Goal: Task Accomplishment & Management: Use online tool/utility

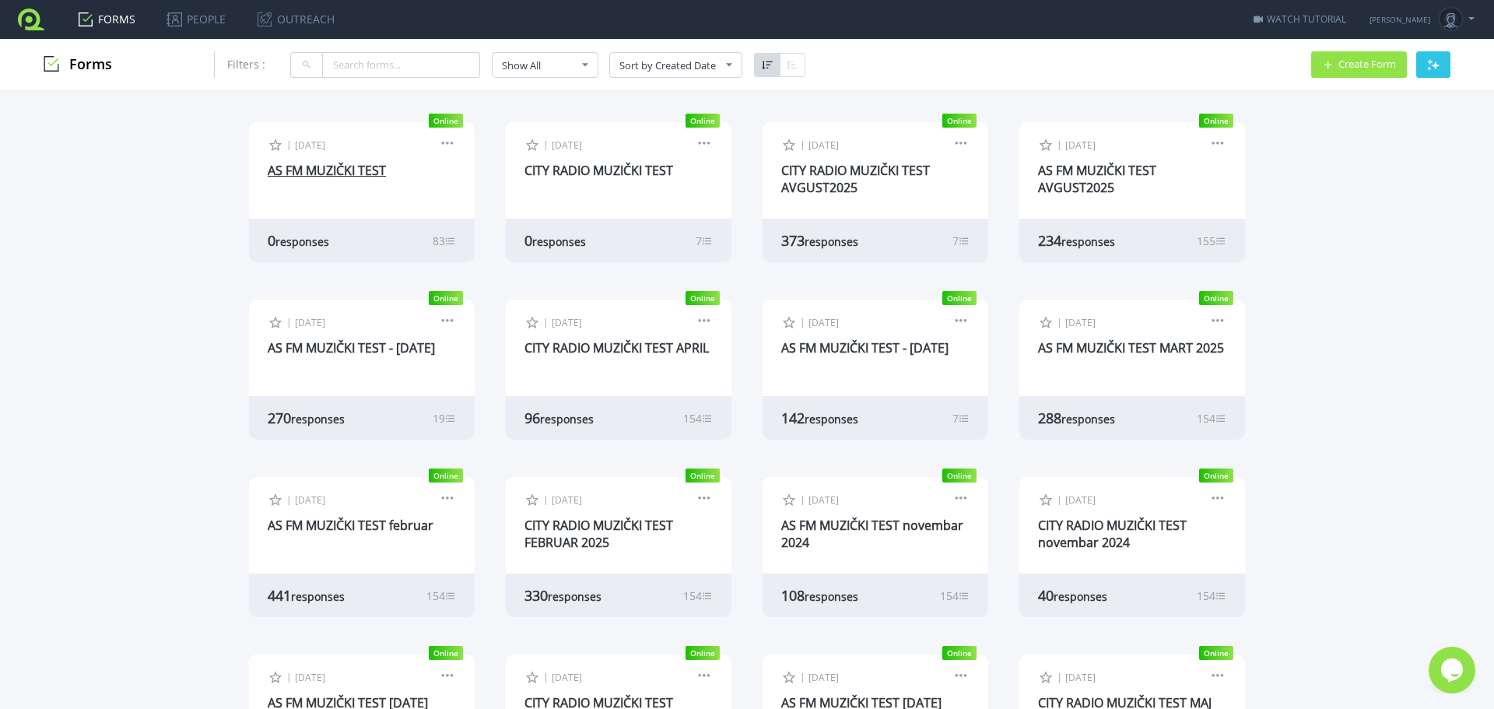
click at [338, 175] on link "AS FM MUZIČKI TEST" at bounding box center [327, 170] width 118 height 17
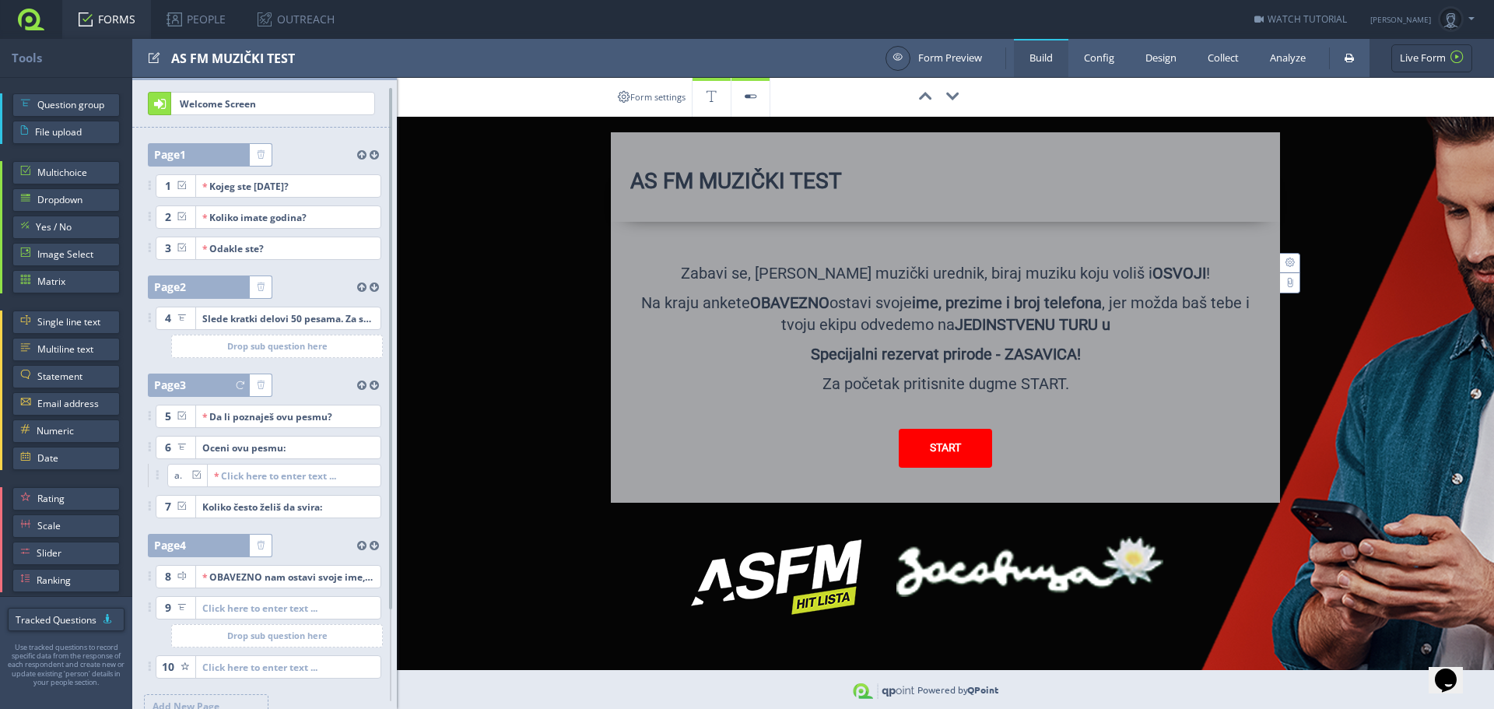
click at [117, 15] on link "FORMS" at bounding box center [106, 19] width 89 height 39
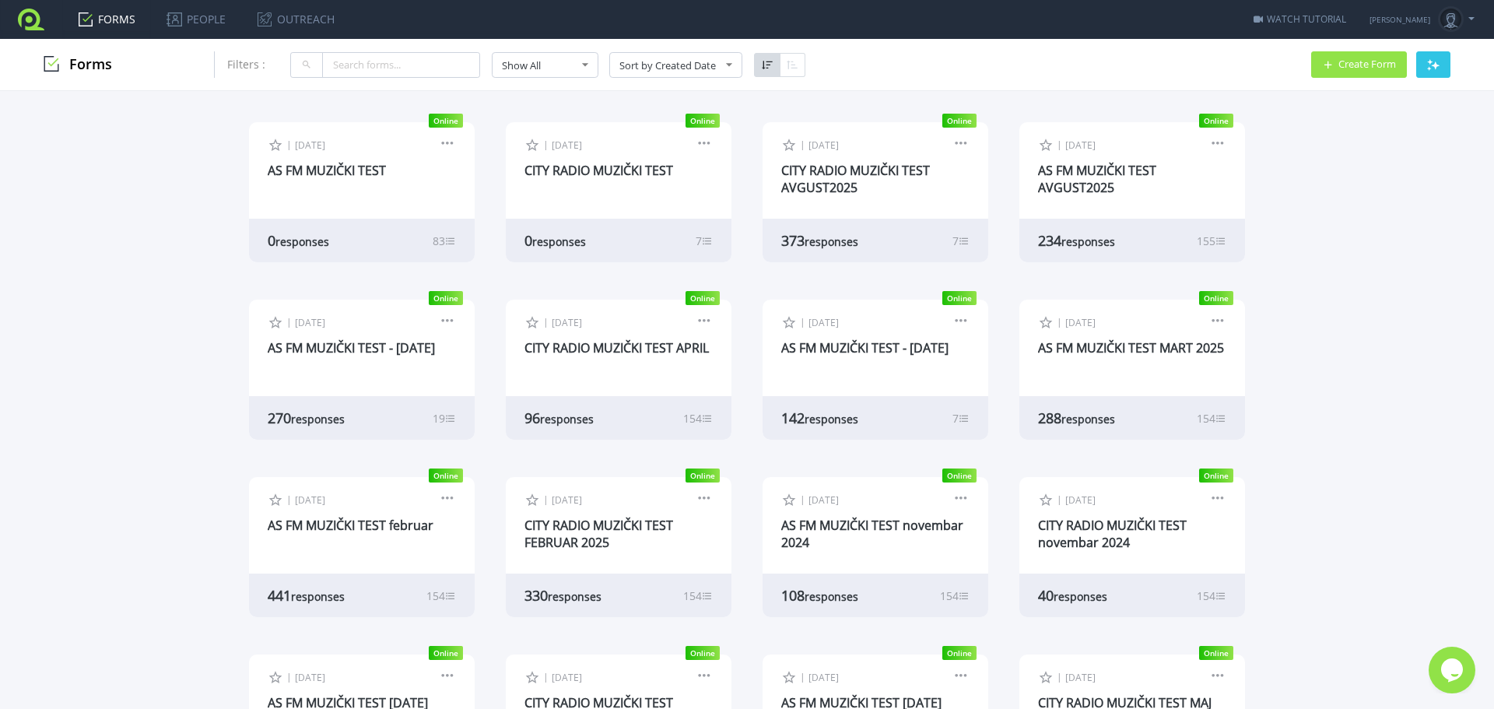
drag, startPoint x: 316, startPoint y: 169, endPoint x: 406, endPoint y: 198, distance: 95.0
click at [316, 169] on link "AS FM MUZIČKI TEST" at bounding box center [327, 170] width 118 height 17
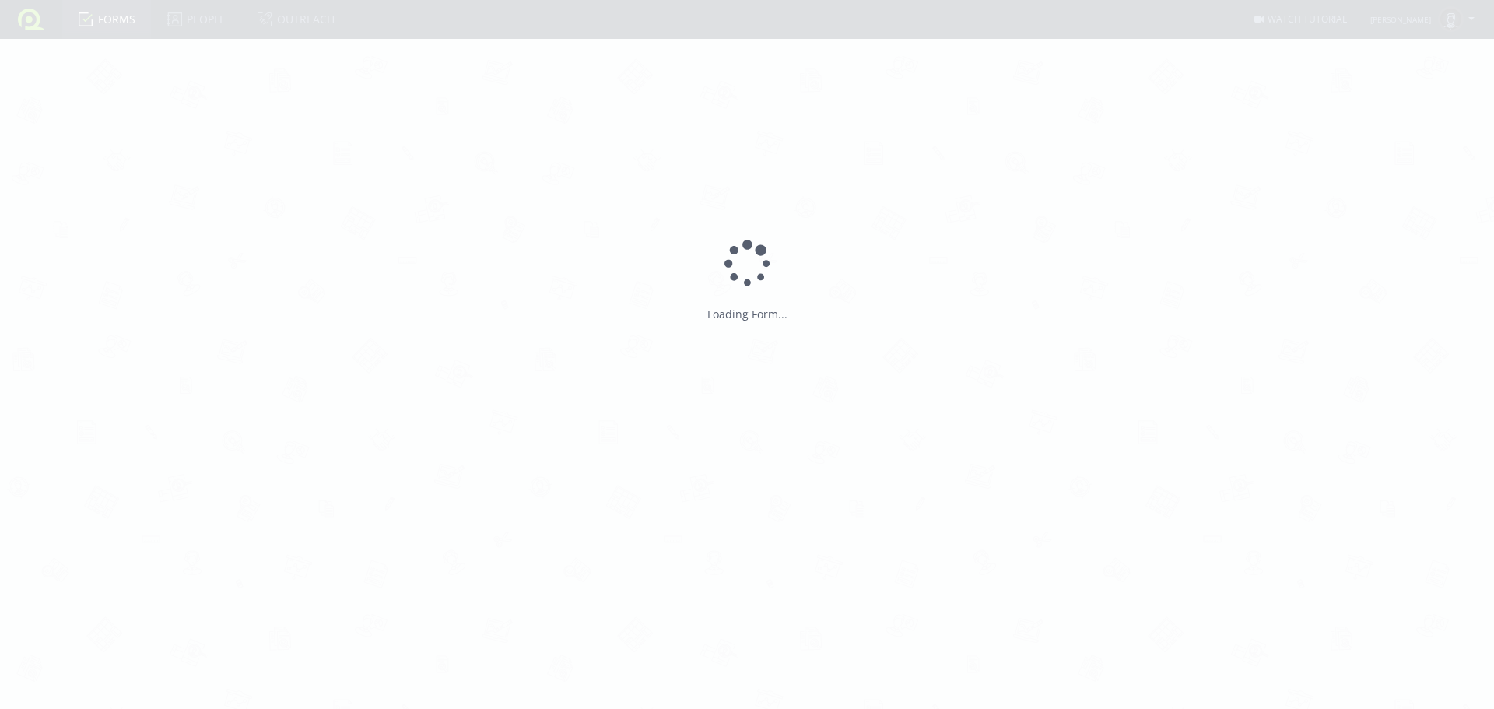
type input "AS FM MUZIČKI TEST"
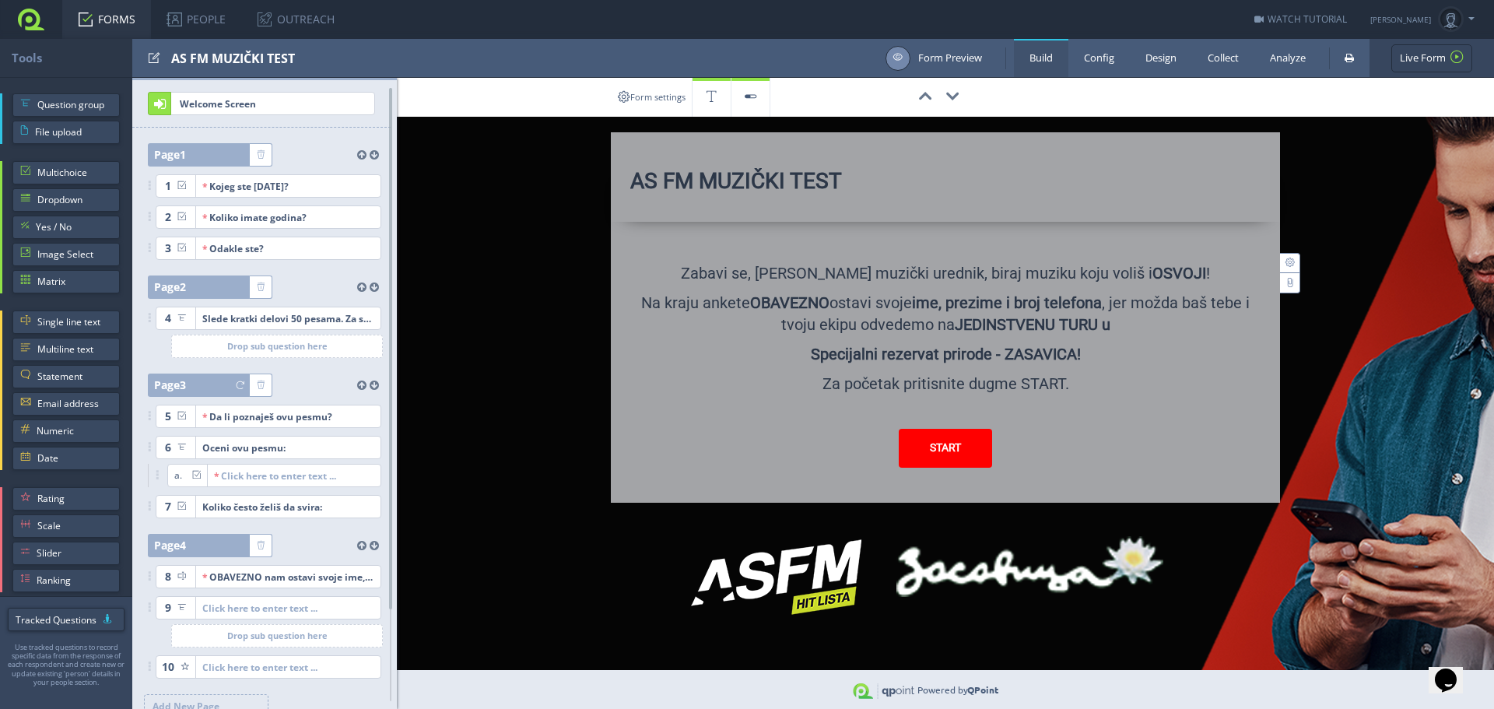
click at [935, 55] on link "Form Preview" at bounding box center [933, 58] width 96 height 25
click at [115, 16] on link "FORMS" at bounding box center [106, 19] width 89 height 39
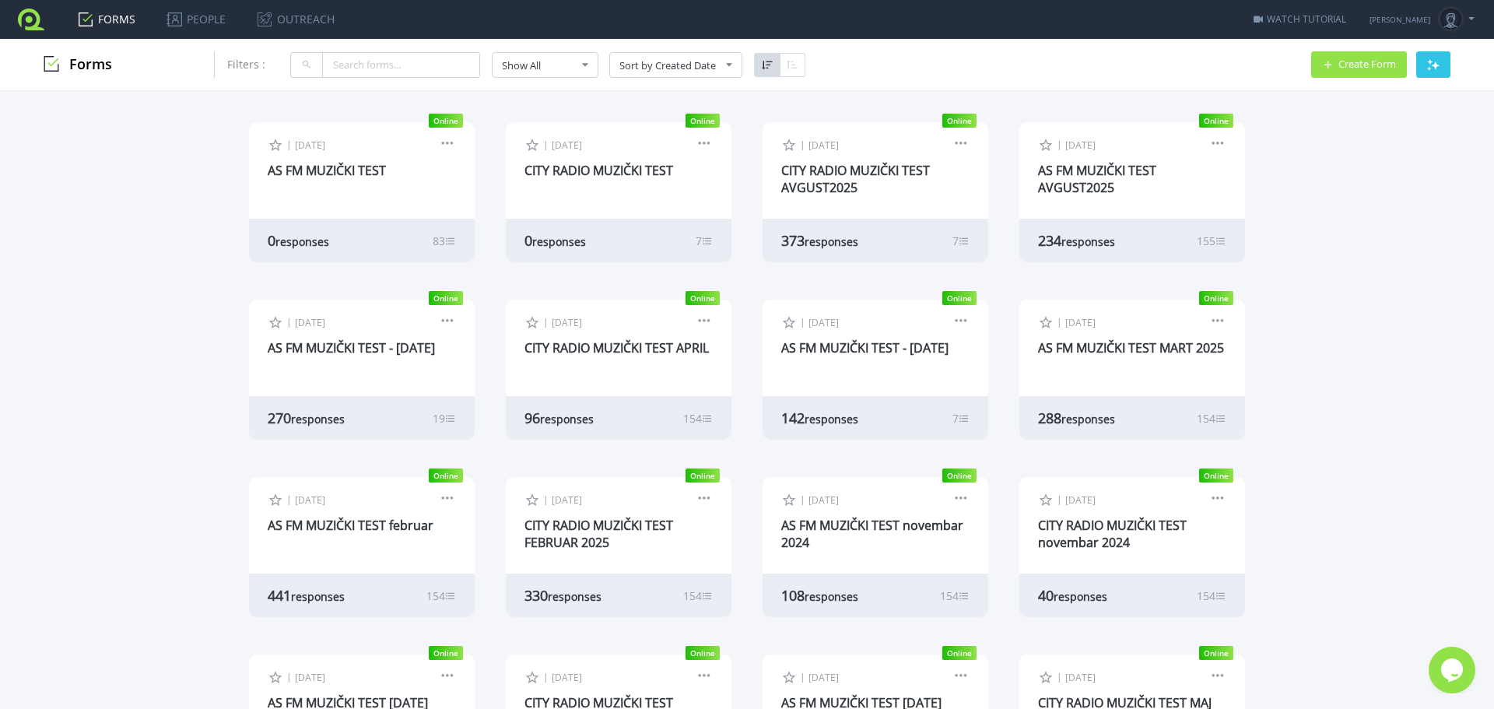
click at [596, 153] on div "| Oct 6, 2025 Edit Form Design Collect Results Analyze Results Preview Copy Liv…" at bounding box center [618, 145] width 188 height 21
click at [594, 170] on link "CITY RADIO MUZIČKI TEST" at bounding box center [598, 170] width 149 height 17
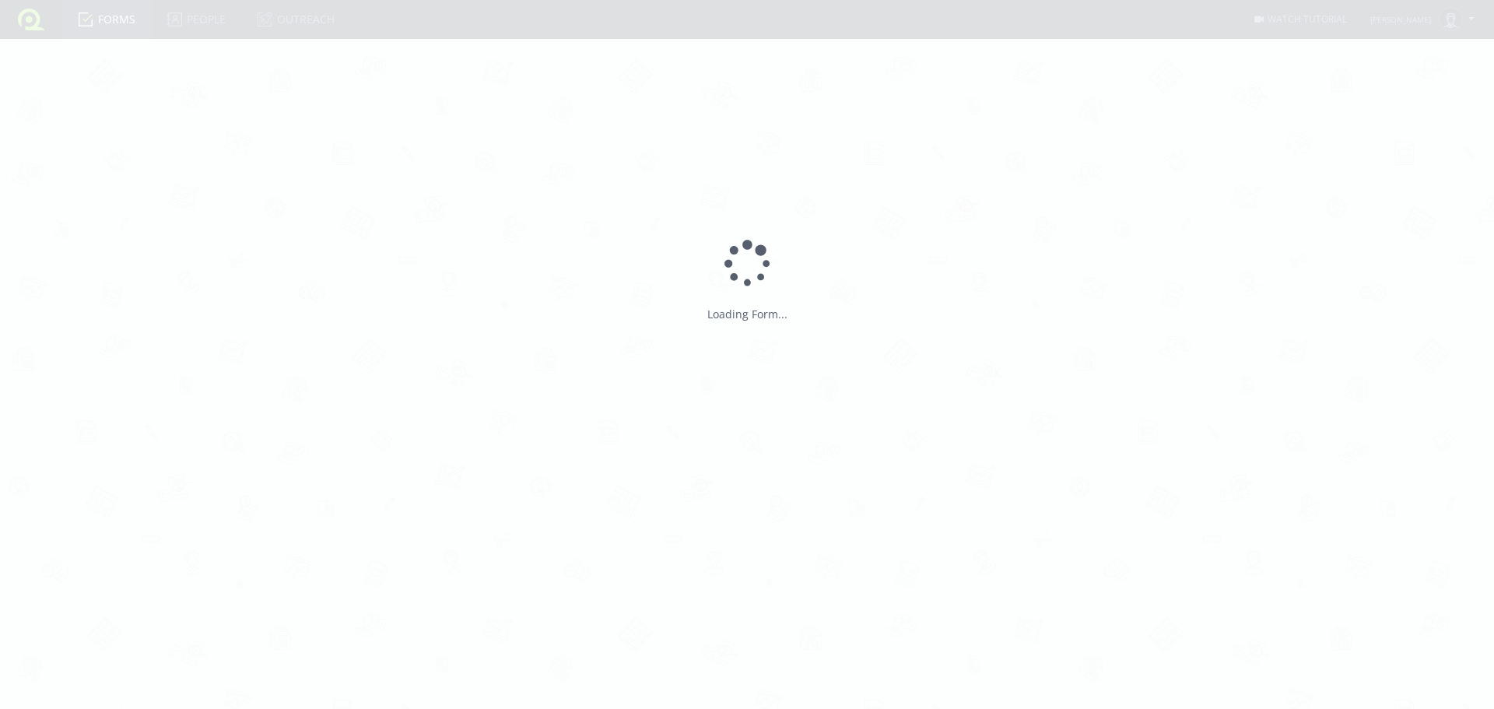
type input "CITY RADIO MUZIČKI TEST"
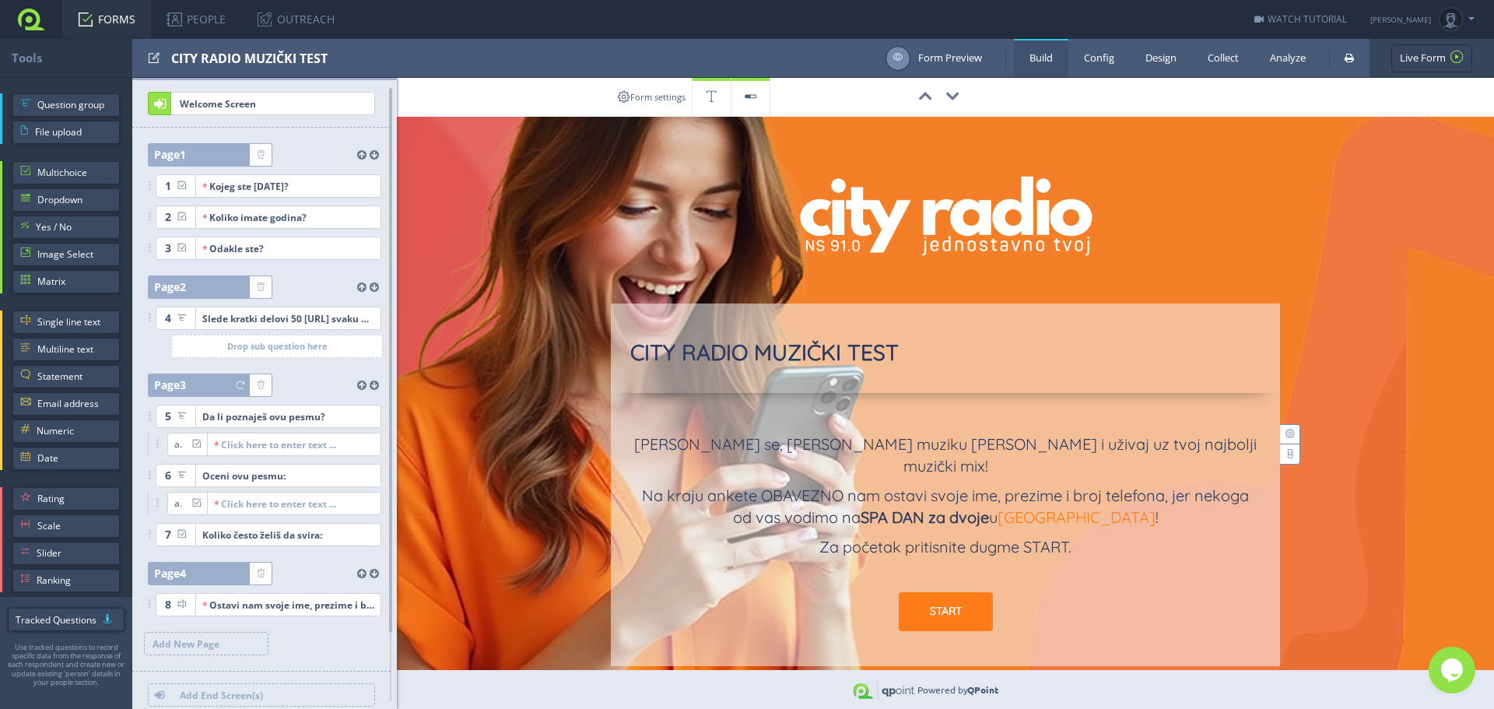
click at [964, 52] on link "Form Preview" at bounding box center [933, 58] width 96 height 25
click at [96, 22] on link "FORMS" at bounding box center [106, 19] width 89 height 39
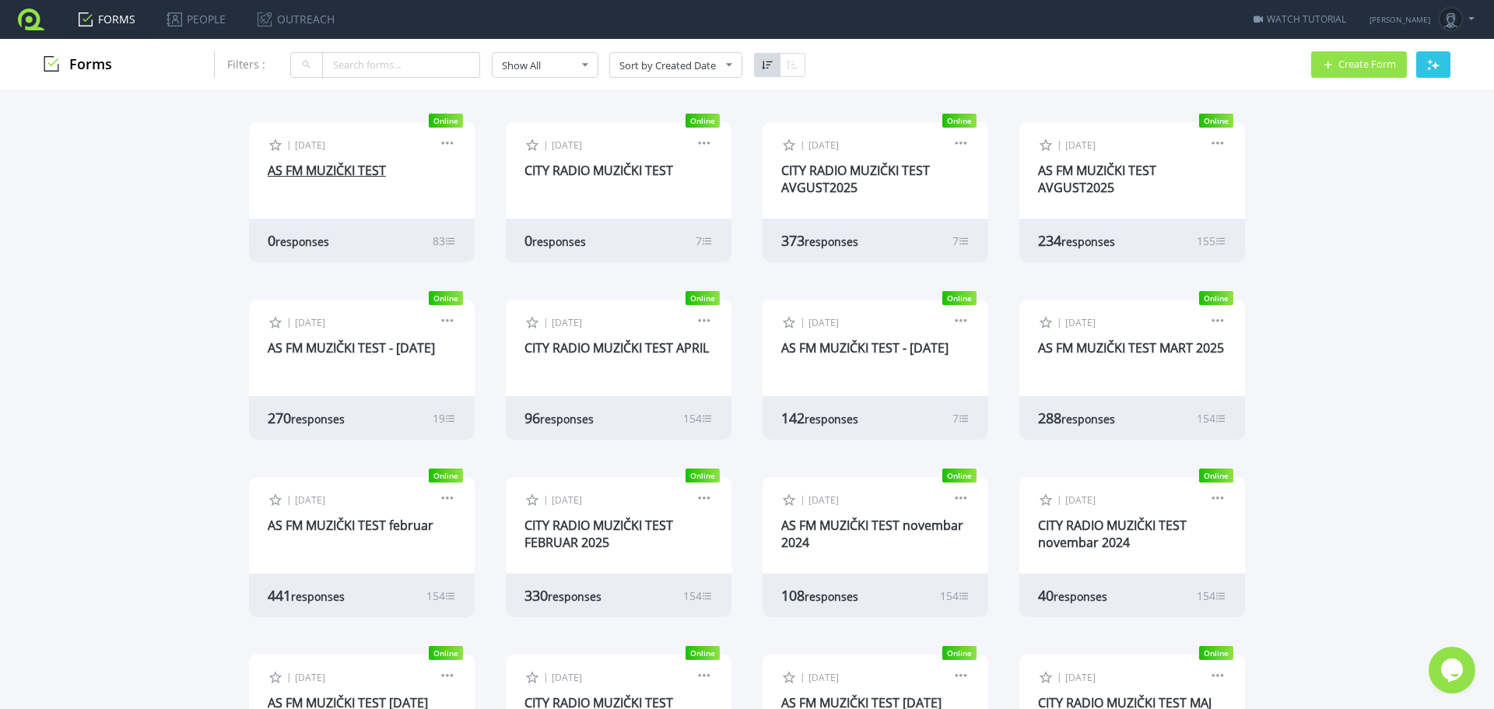
click at [299, 172] on link "AS FM MUZIČKI TEST" at bounding box center [327, 170] width 118 height 17
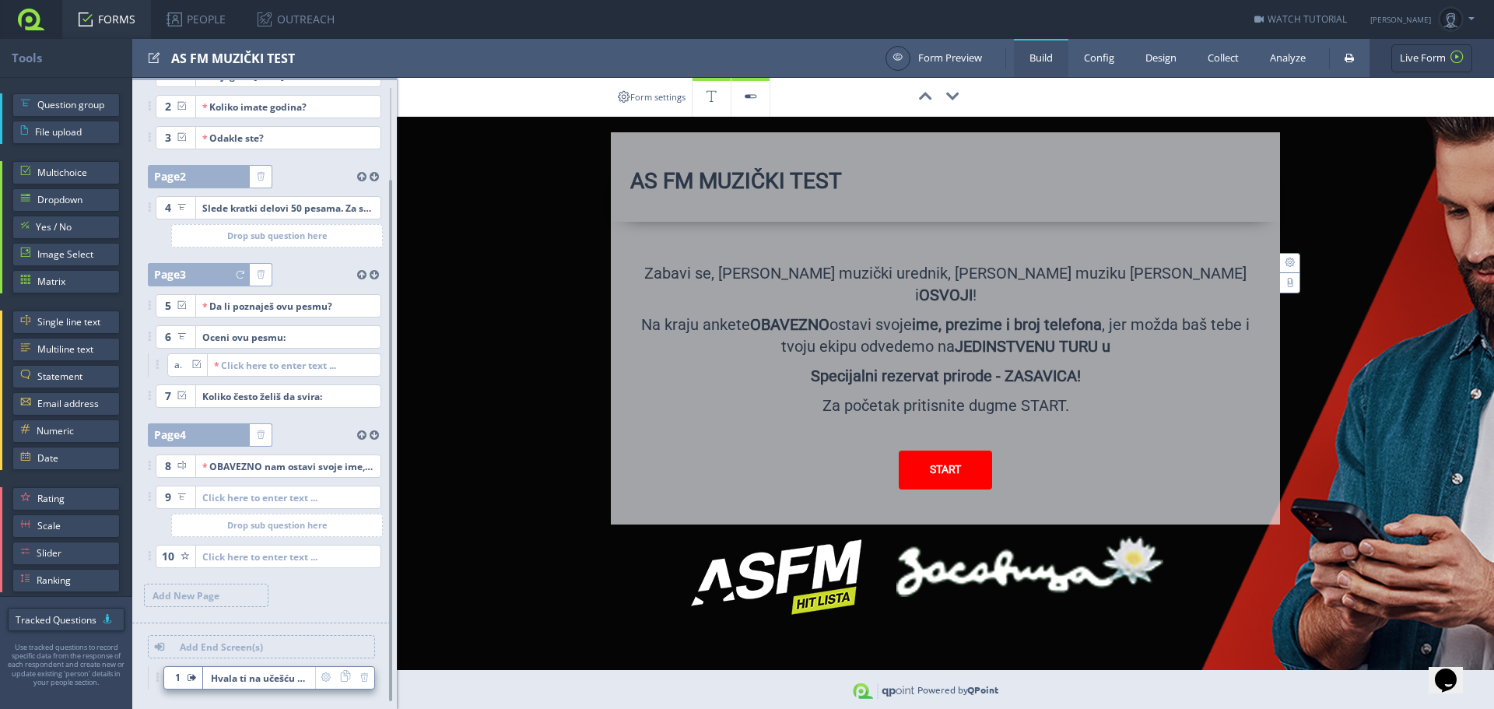
click at [235, 682] on span "Hvala ti na učešću u muzičkom testu! A sad uživaj u hitovima non stop!Tvoj AS F…" at bounding box center [259, 678] width 112 height 22
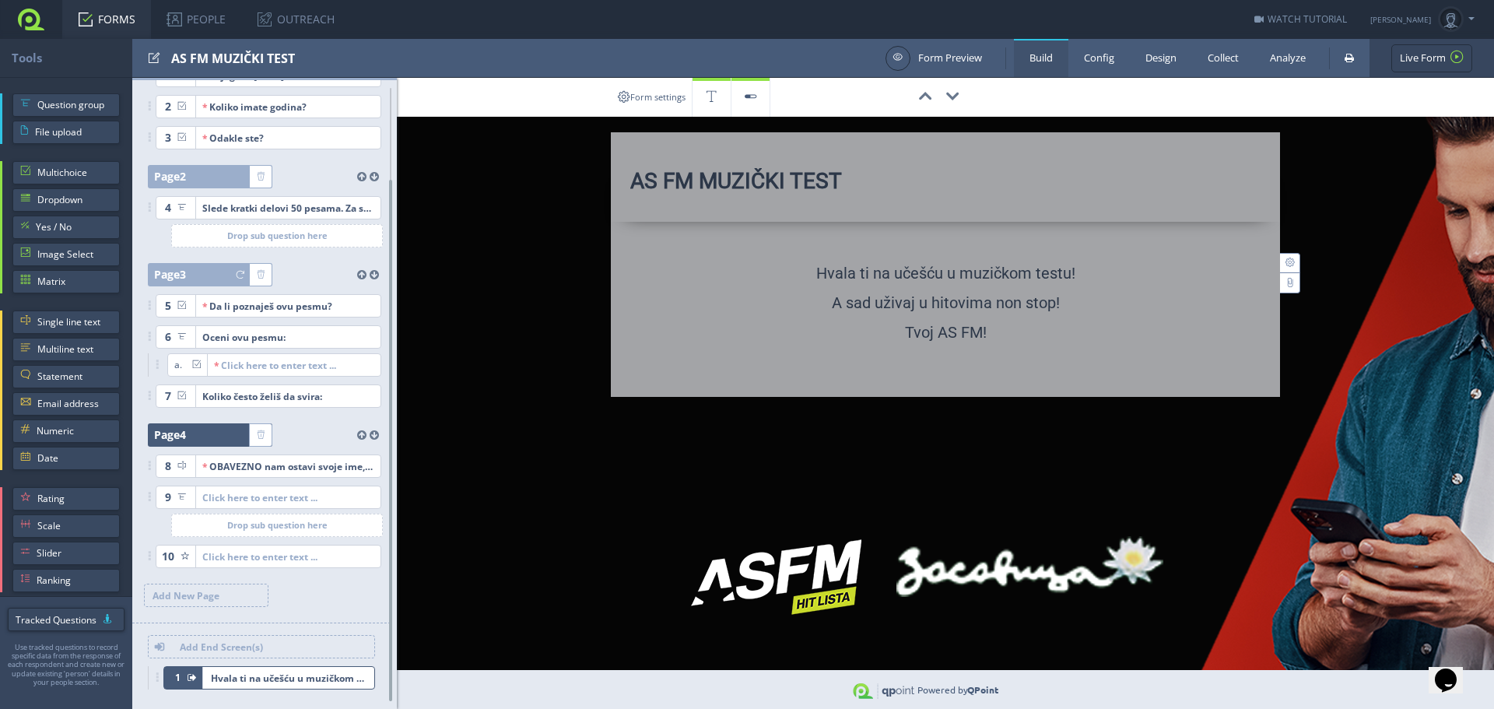
click at [191, 435] on div at bounding box center [217, 434] width 63 height 23
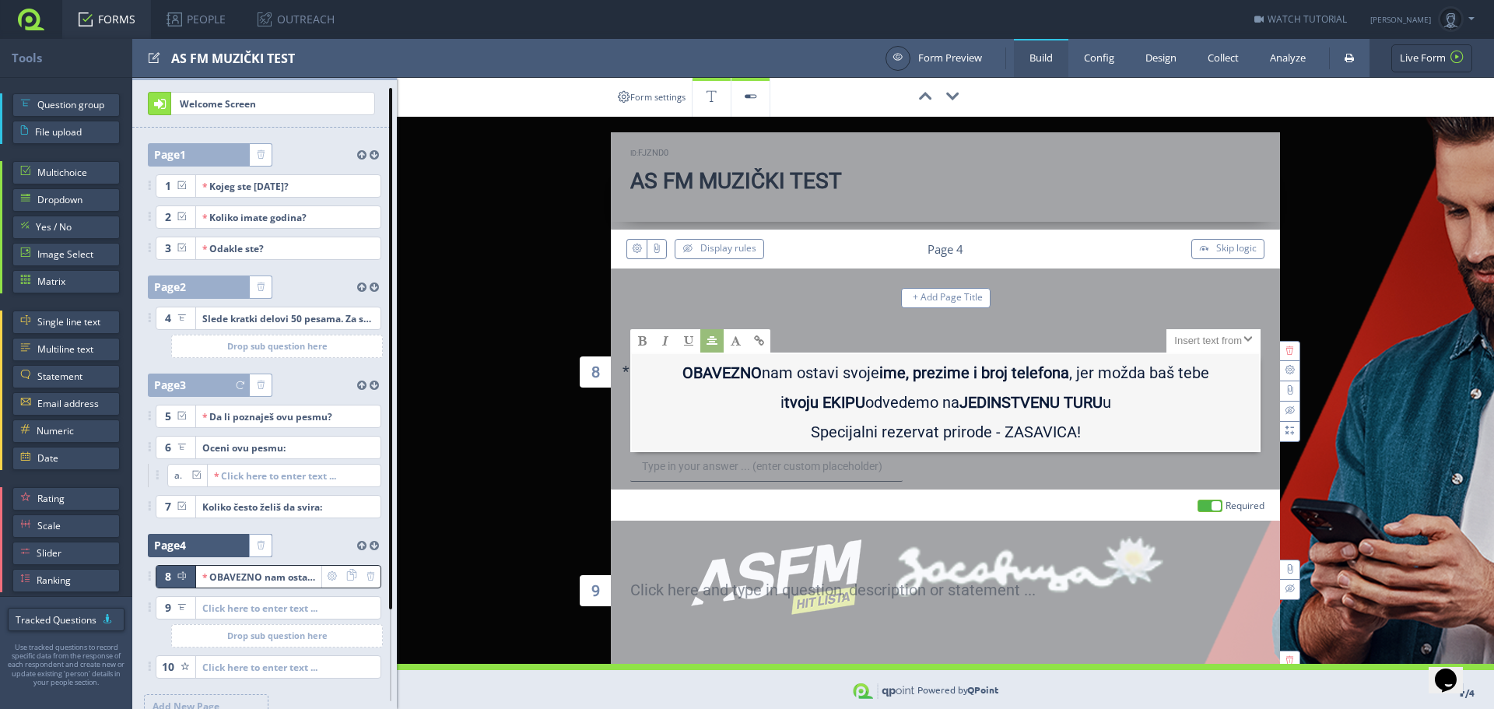
click at [409, 78] on div "Tools AS FM MUZIČKI TEST Form Preview Build Config Design Collect Analyze Live …" at bounding box center [747, 58] width 1494 height 39
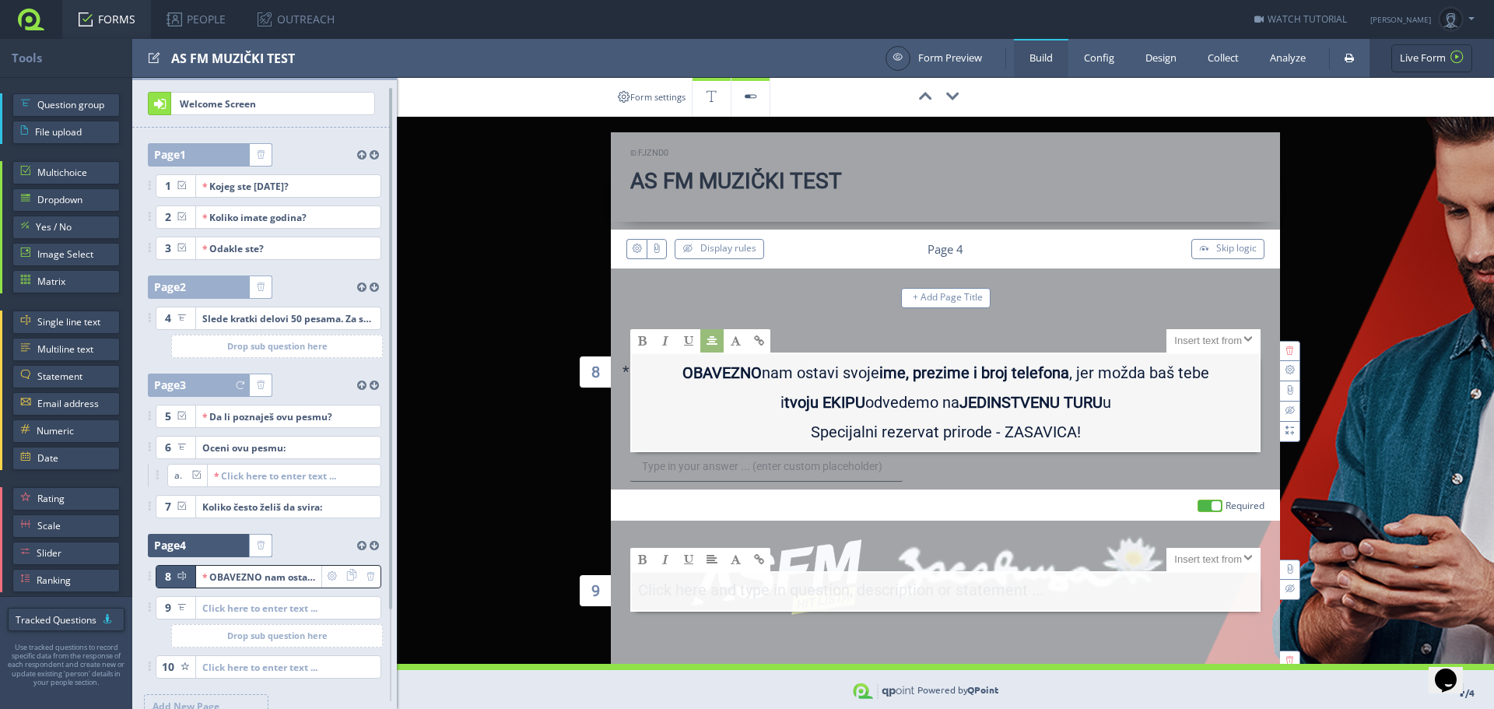
click at [821, 561] on div "X Large Size Large Size Normal Size Small Size X Small Size" at bounding box center [945, 559] width 630 height 23
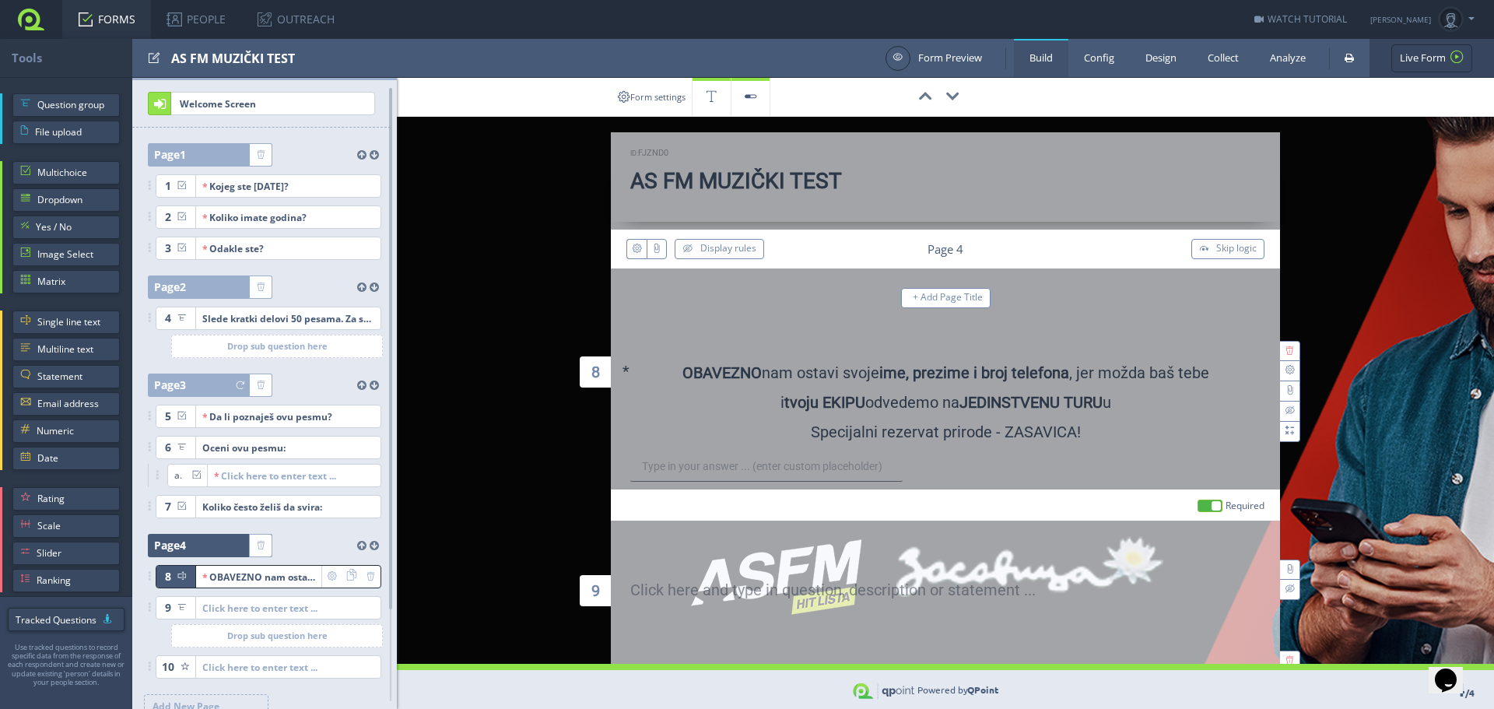
click at [94, 19] on link "FORMS" at bounding box center [106, 19] width 89 height 39
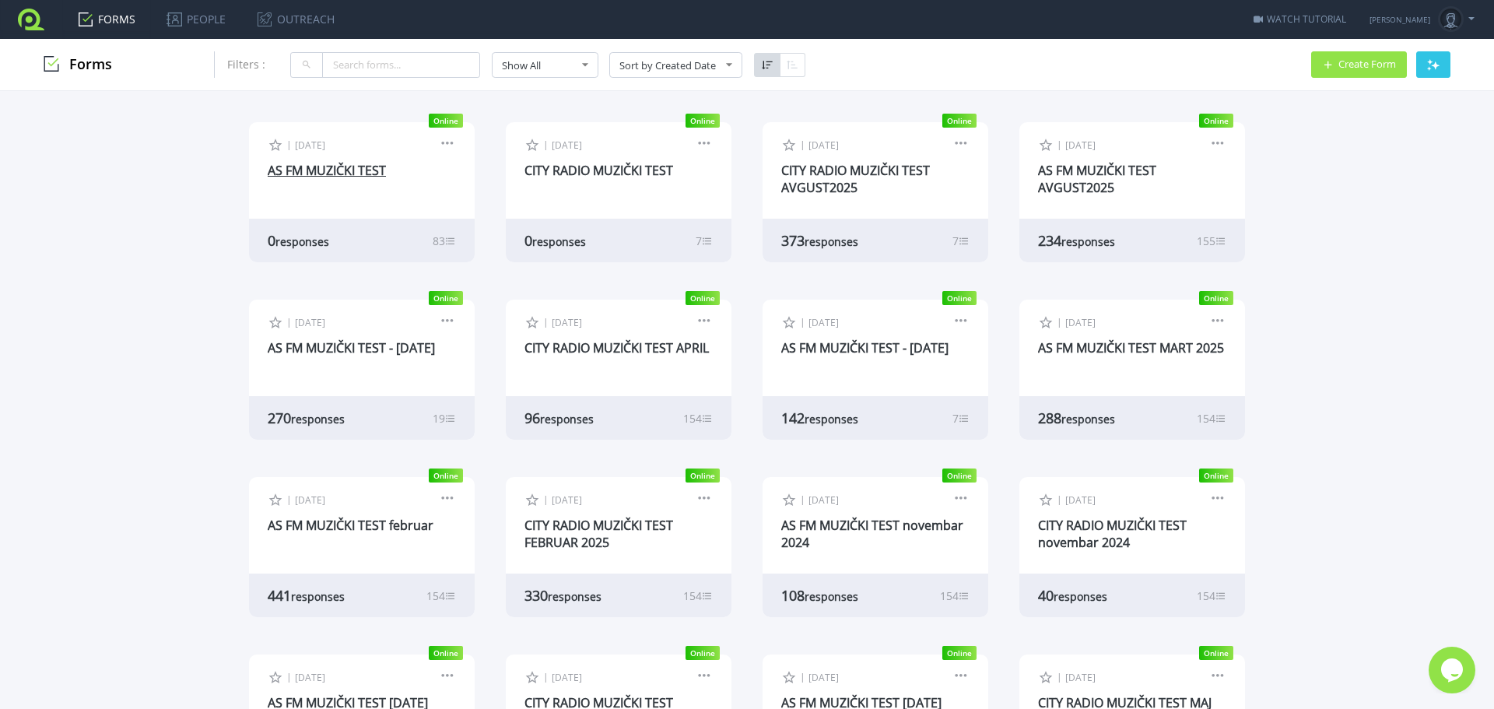
click at [334, 178] on link "AS FM MUZIČKI TEST" at bounding box center [327, 170] width 118 height 17
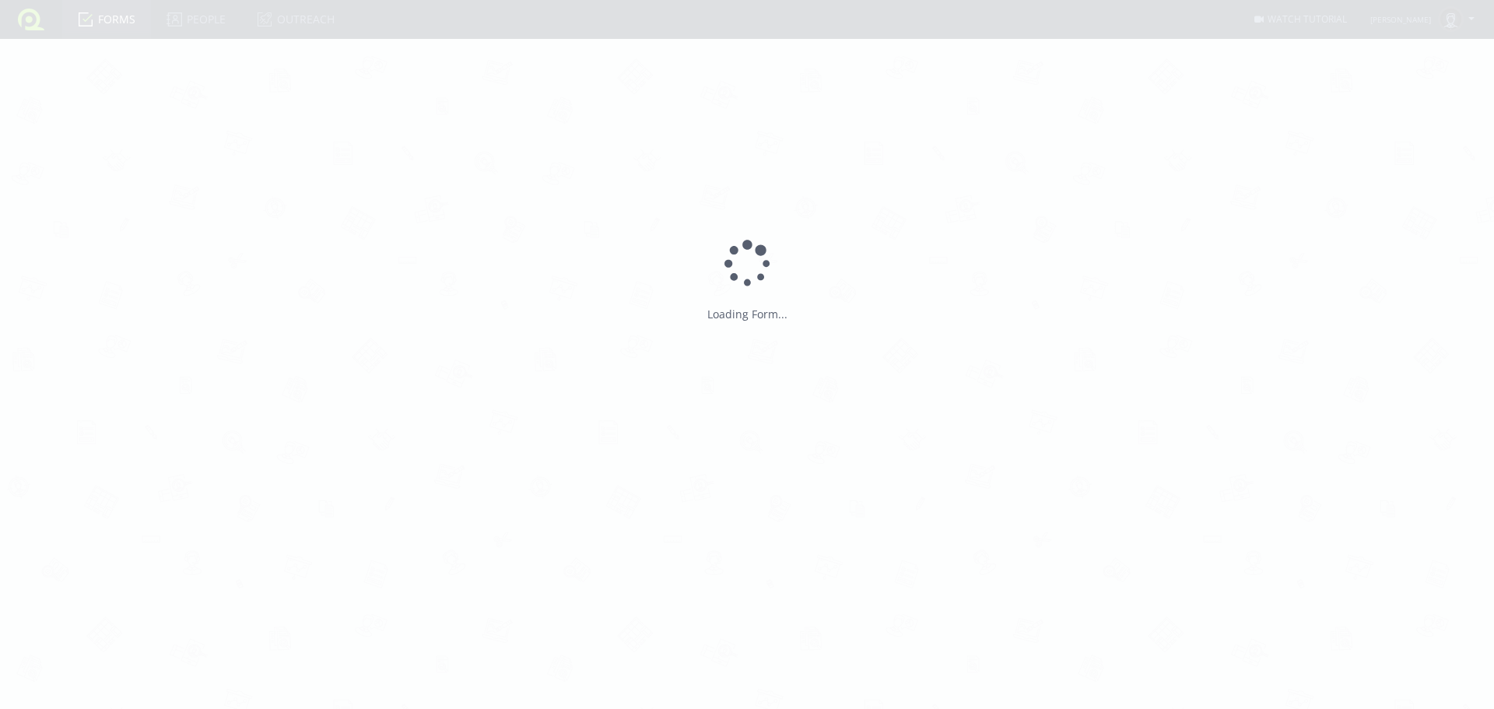
type input "AS FM MUZIČKI TEST"
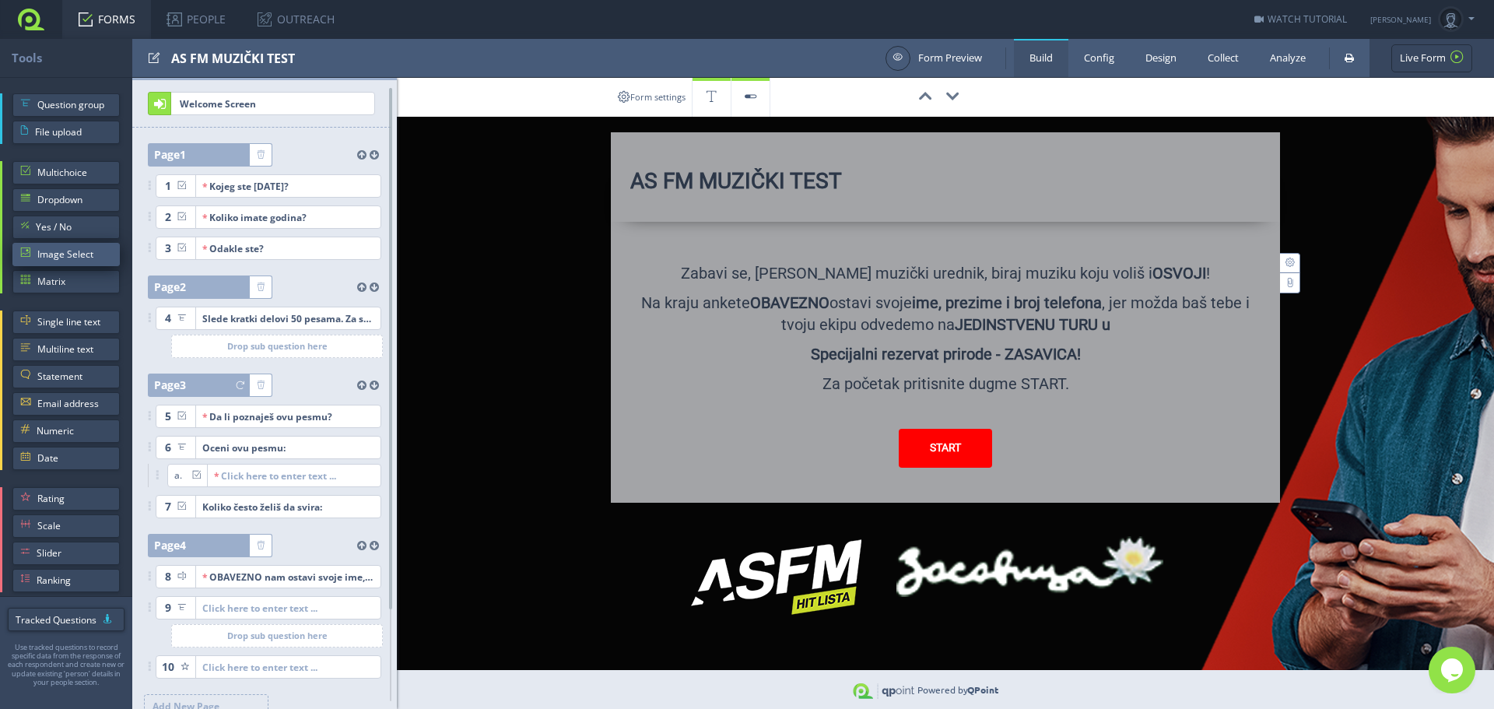
click at [66, 257] on span "Image Select" at bounding box center [74, 254] width 75 height 23
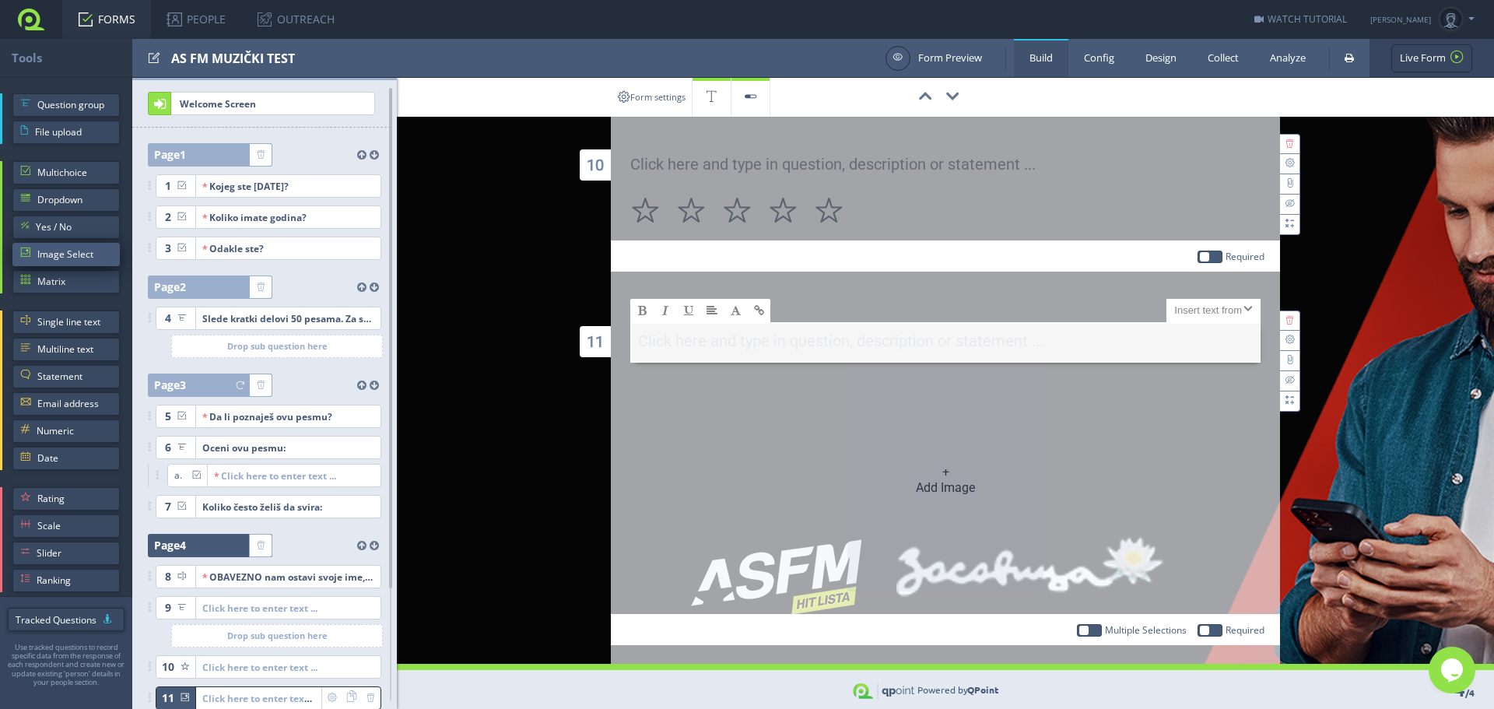
scroll to position [597, 0]
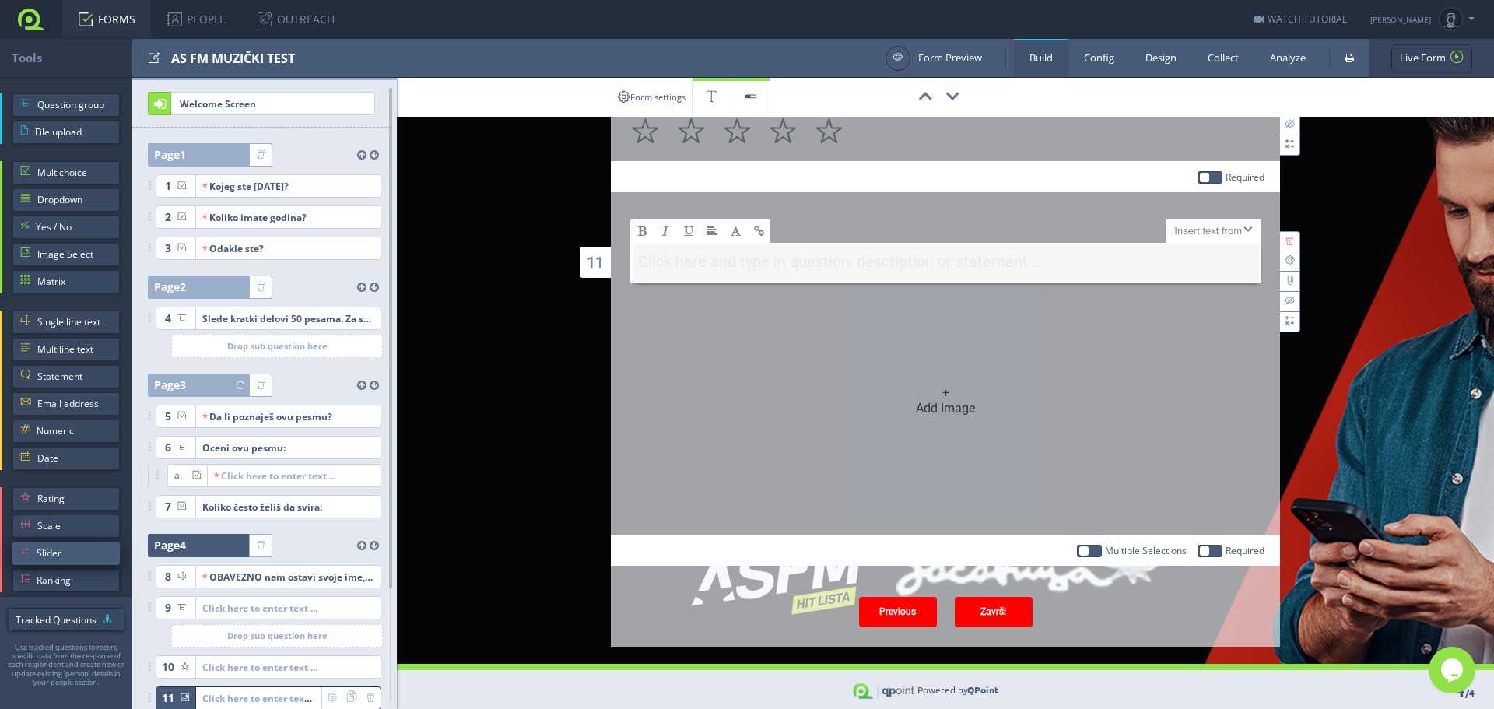
click at [67, 559] on span "Slider" at bounding box center [74, 552] width 75 height 23
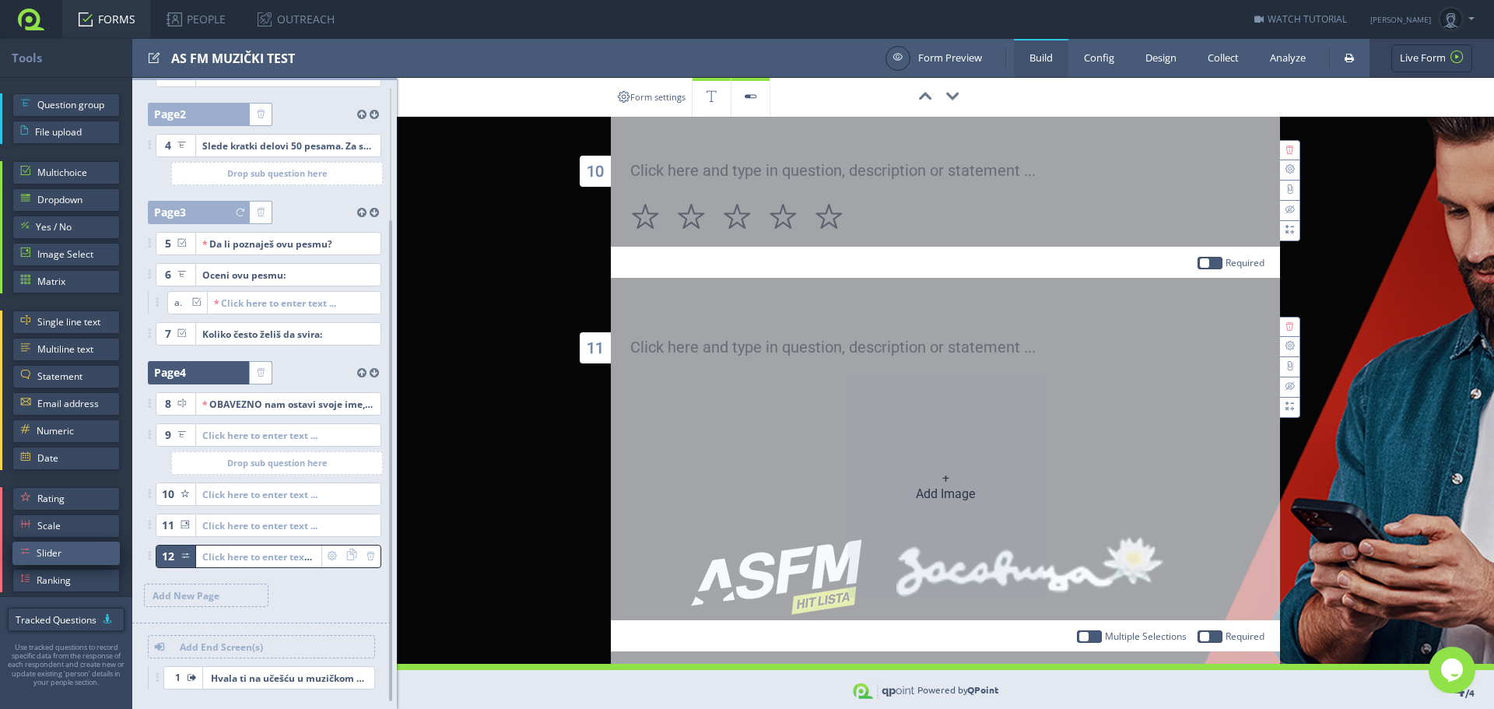
scroll to position [762, 0]
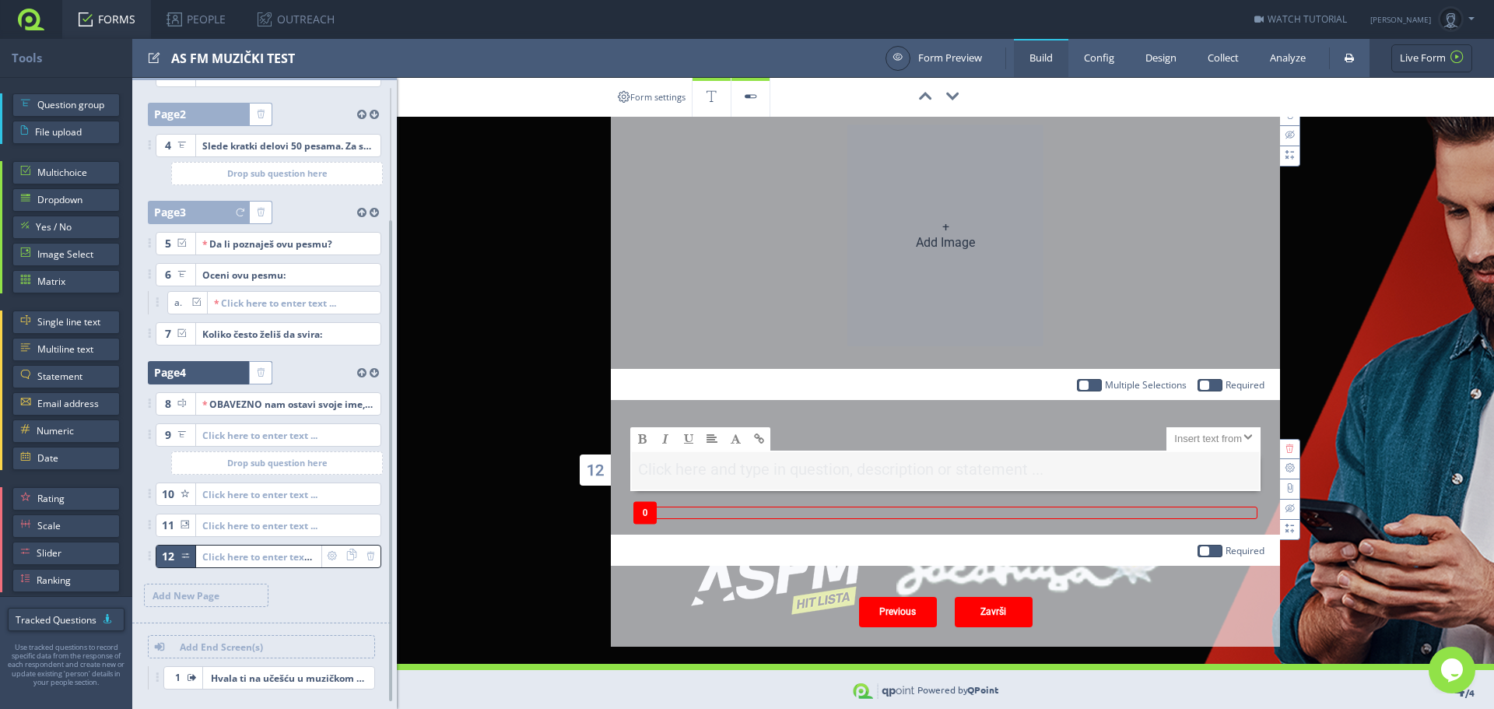
click at [111, 16] on link "FORMS" at bounding box center [106, 19] width 89 height 39
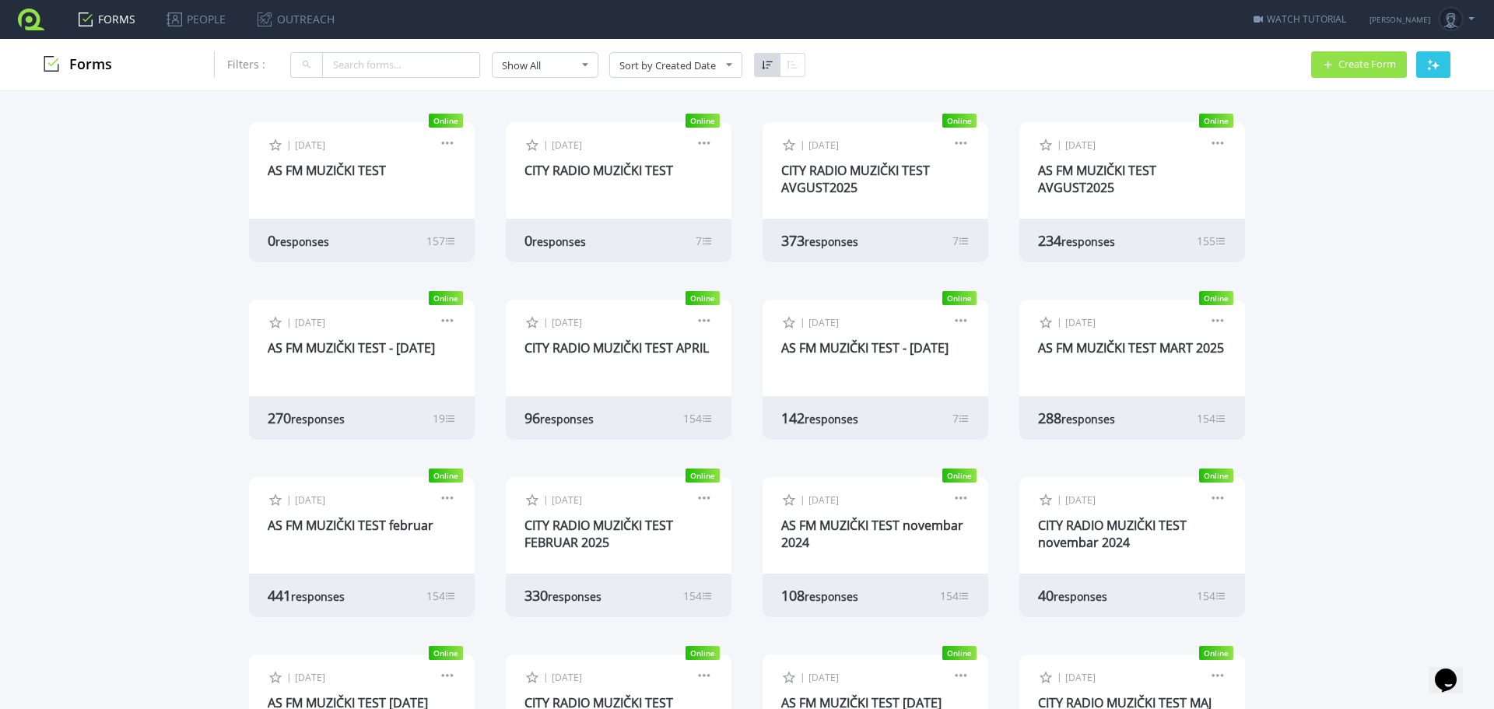
click at [308, 145] on span "[DATE]" at bounding box center [310, 144] width 30 height 13
click at [311, 165] on link "AS FM MUZIČKI TEST" at bounding box center [327, 170] width 118 height 17
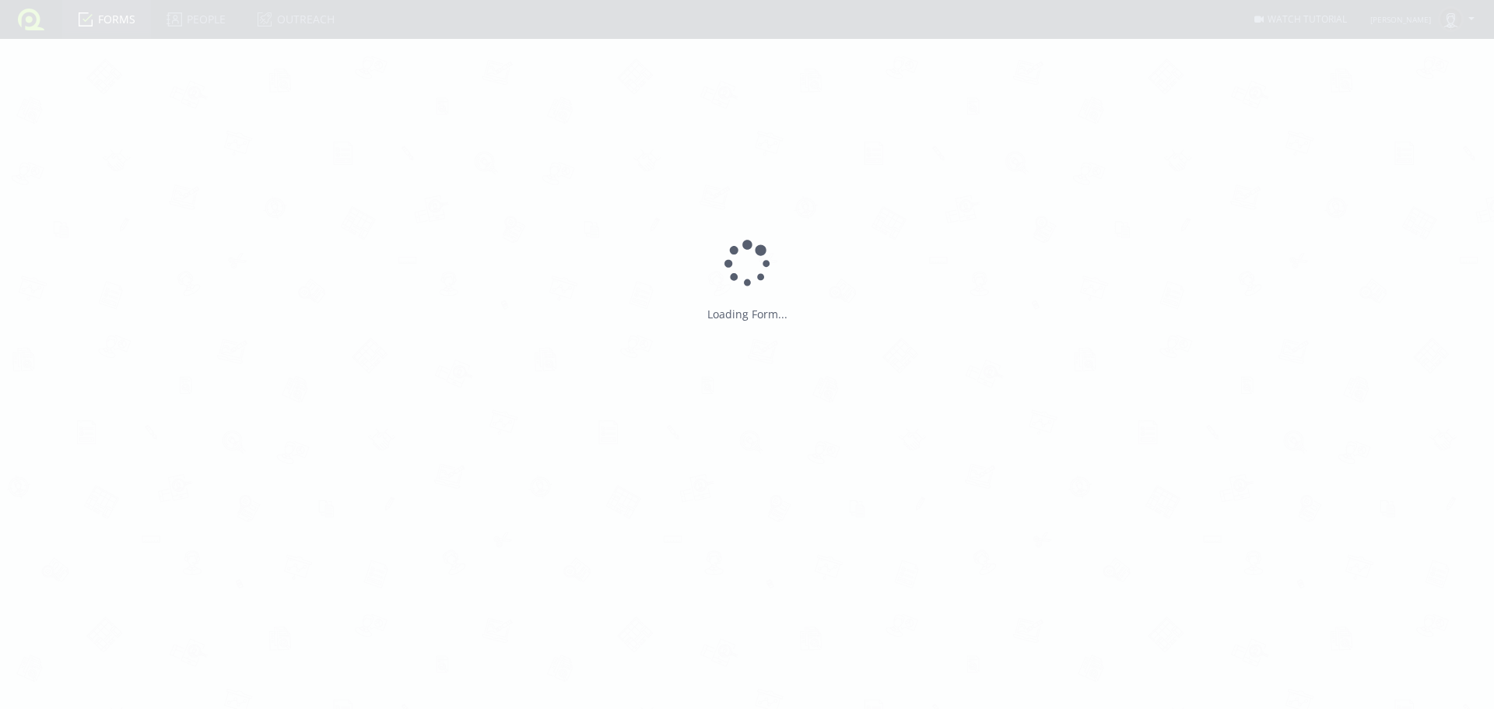
type input "AS FM MUZIČKI TEST"
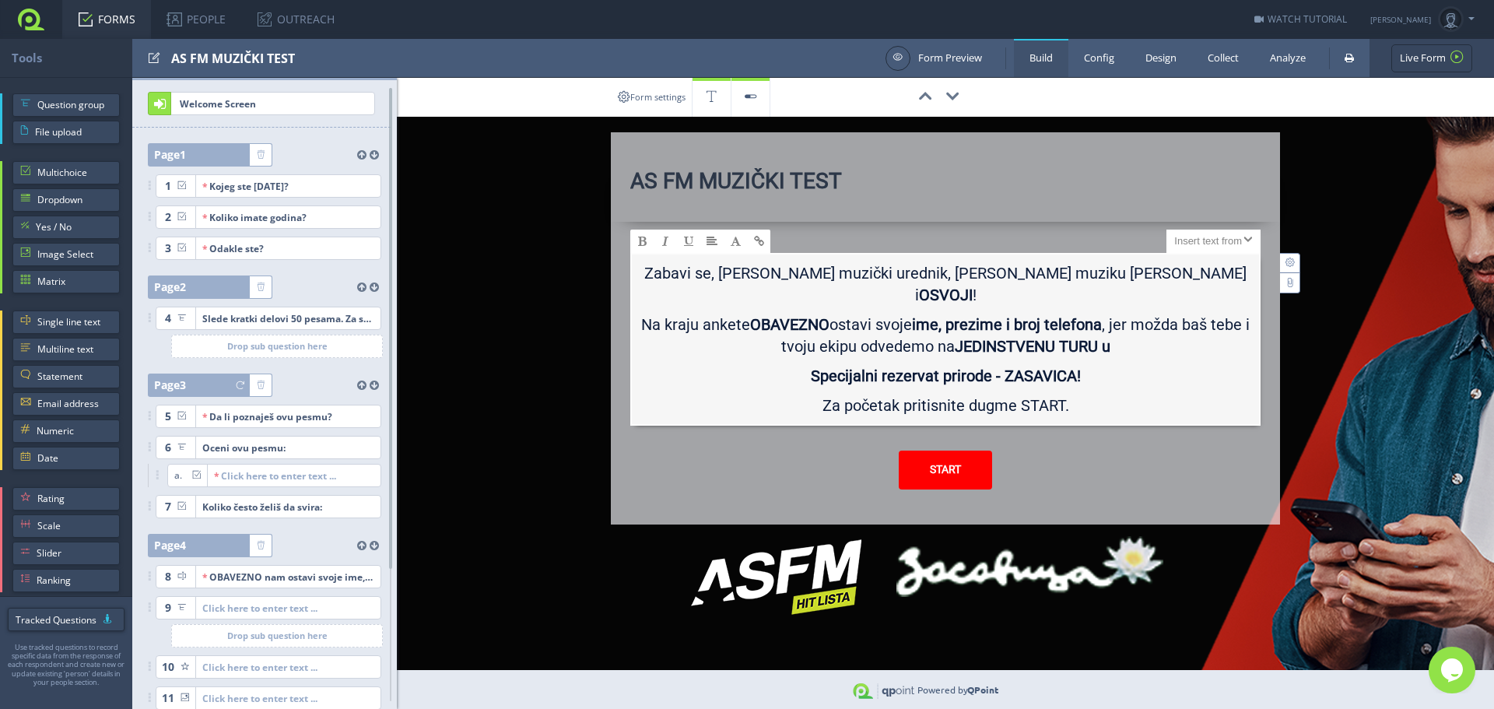
click at [942, 341] on p "Na kraju ankete OBAVEZNO ostavi svoje ime, prezime i broj telefona , jer možda …" at bounding box center [944, 338] width 611 height 51
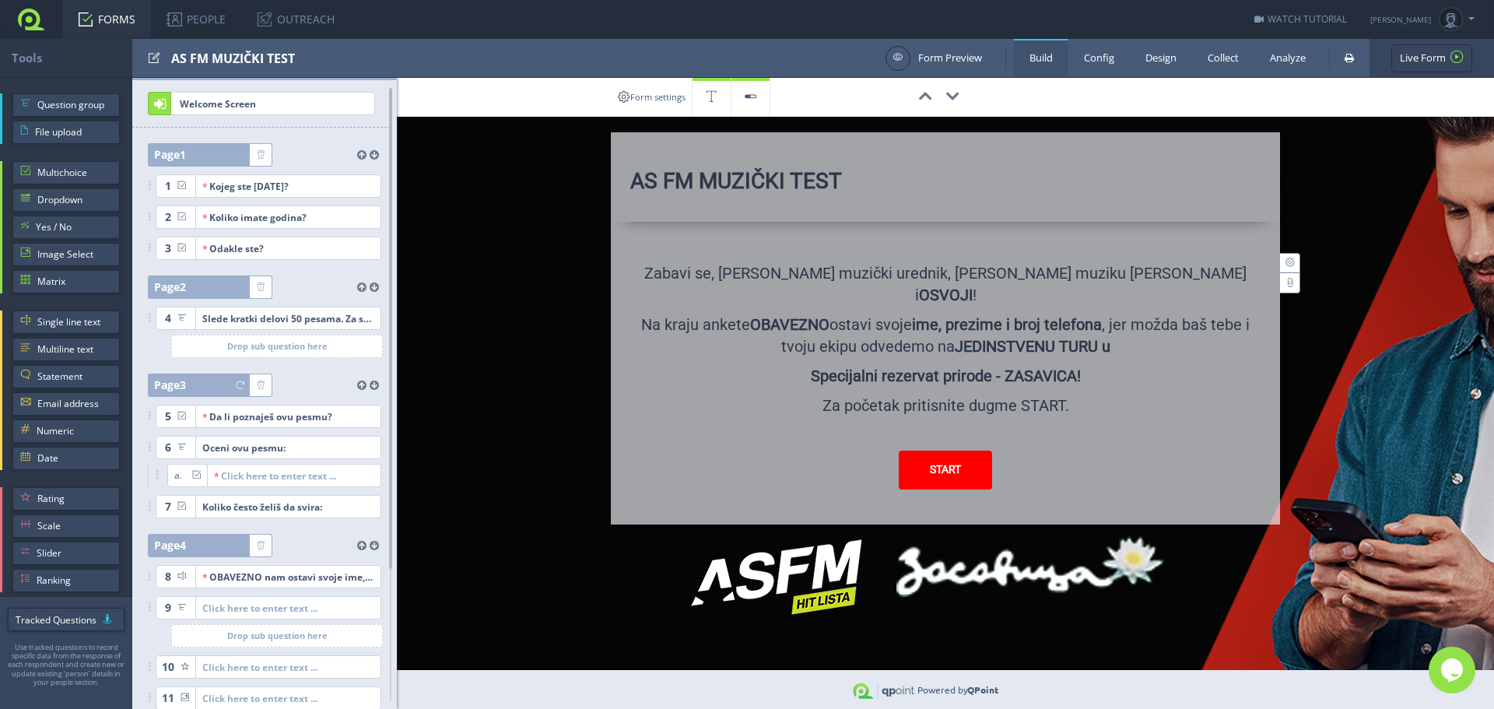
drag, startPoint x: 107, startPoint y: 0, endPoint x: 30, endPoint y: 21, distance: 79.8
click at [30, 21] on link at bounding box center [31, 19] width 62 height 39
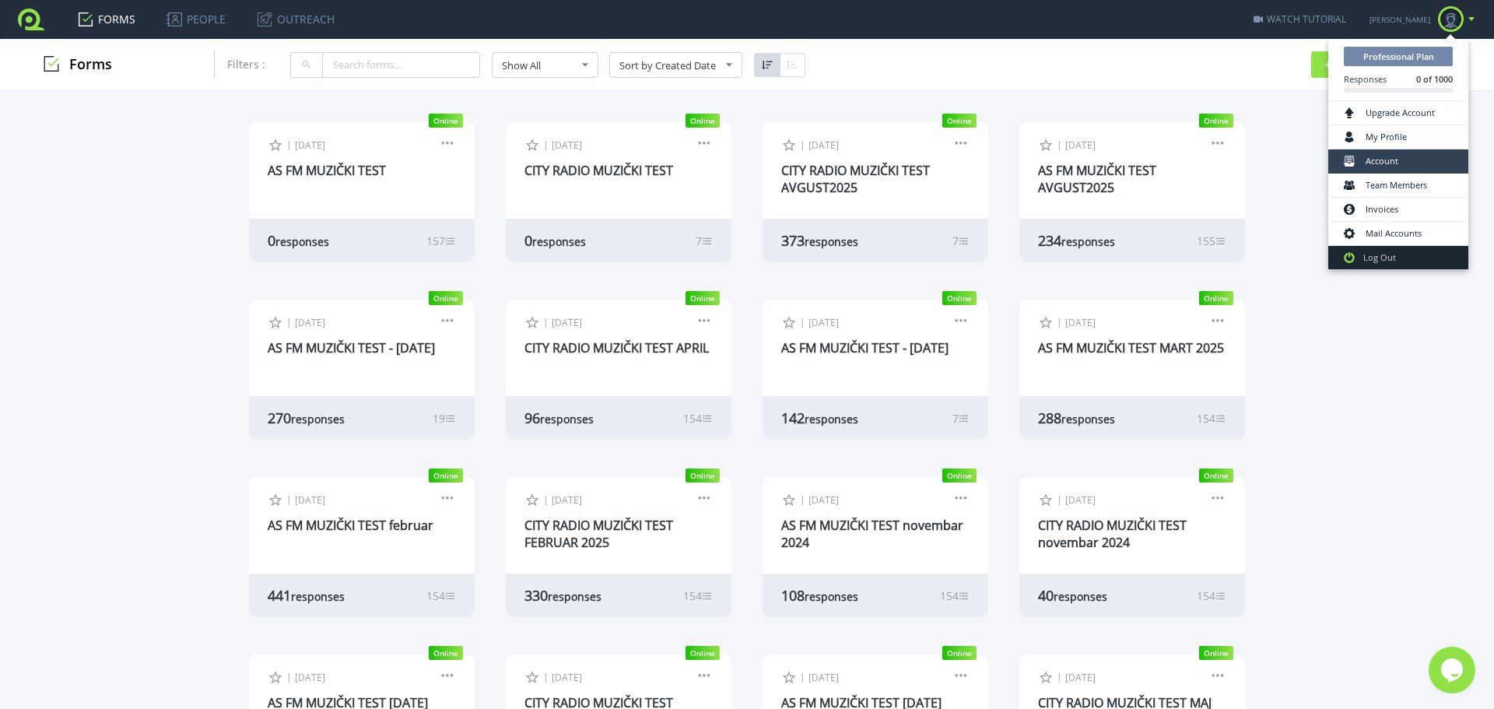
click at [1425, 167] on link "Account" at bounding box center [1397, 161] width 135 height 24
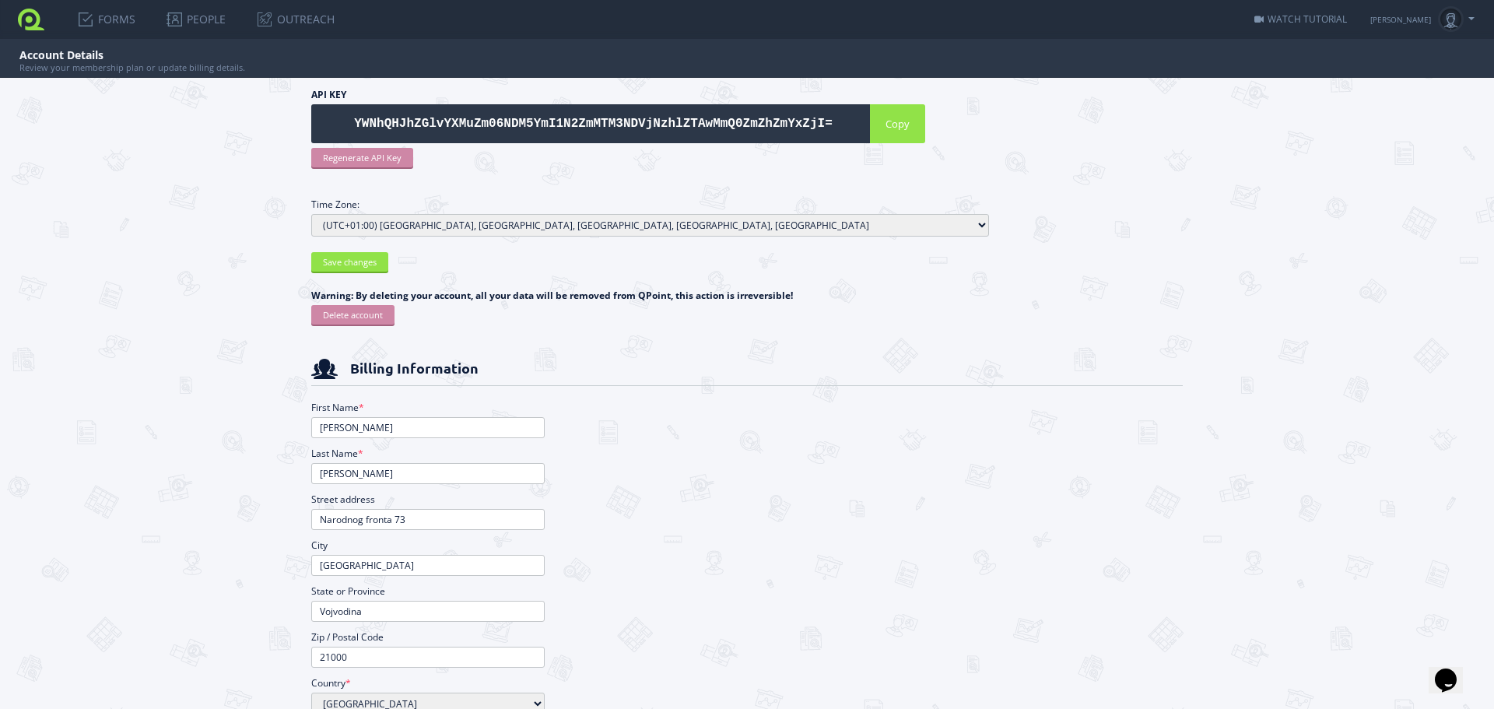
scroll to position [496, 0]
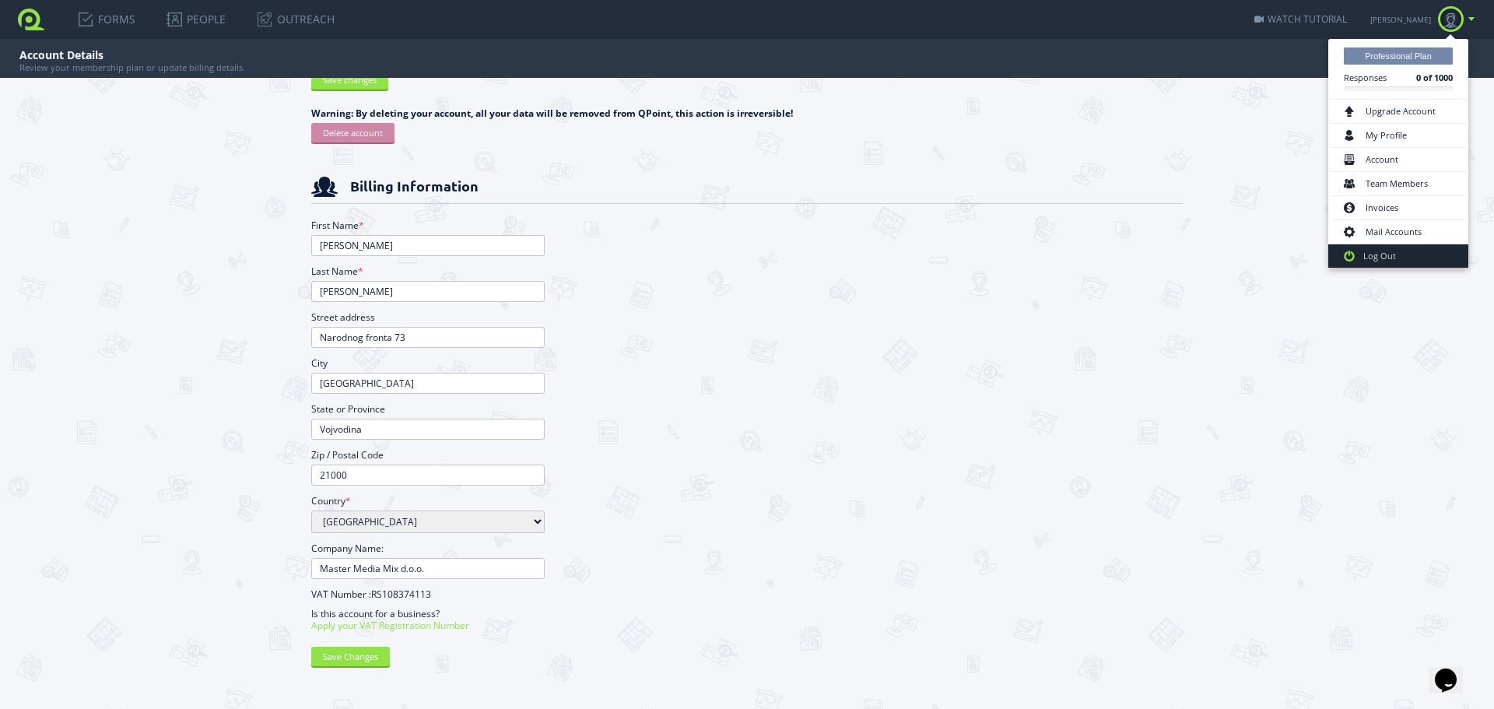
click at [1468, 19] on link at bounding box center [1450, 19] width 35 height 39
click at [1409, 142] on link "My Profile" at bounding box center [1397, 136] width 135 height 24
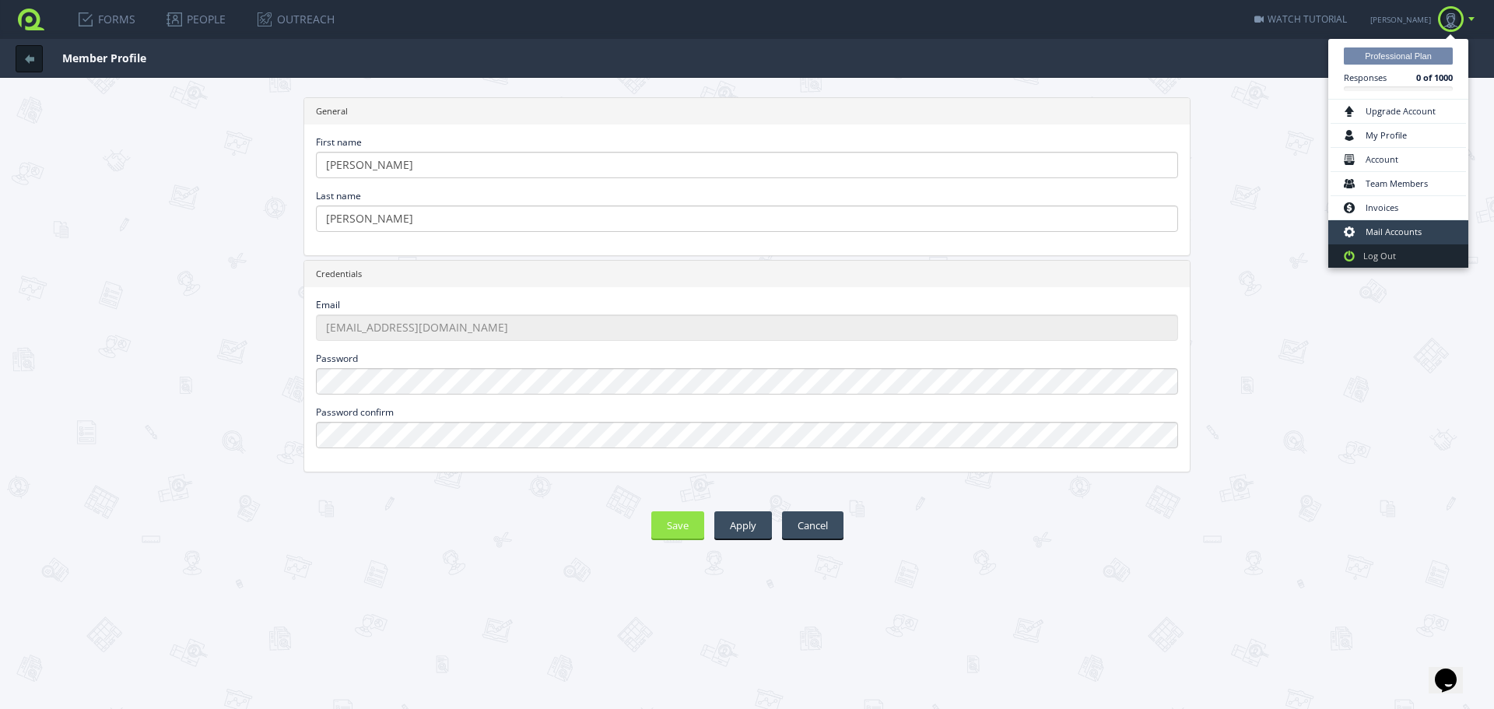
click at [1418, 233] on link "Mail Accounts" at bounding box center [1397, 232] width 135 height 24
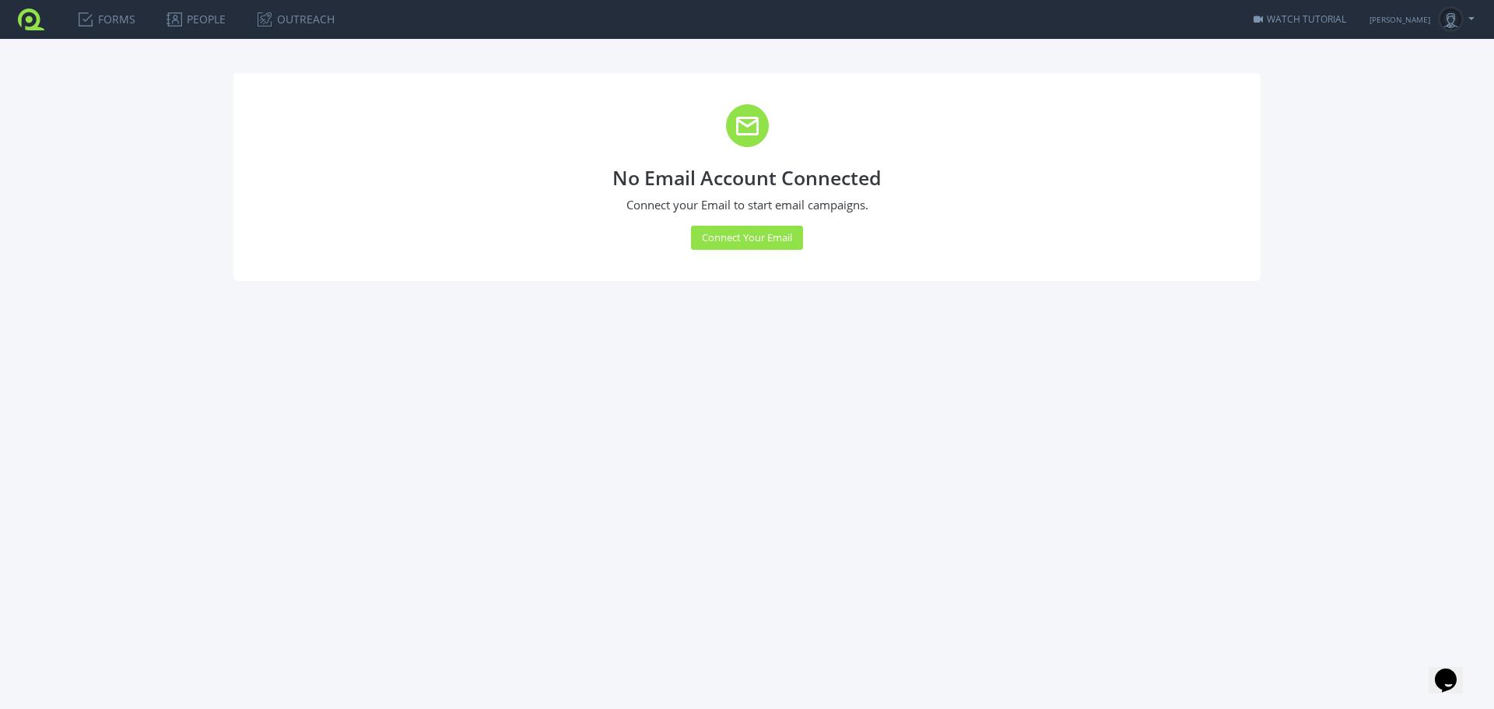
click at [1468, 23] on ul "[PERSON_NAME] Professional Plan Responses 0 of 1000 Upgrade Account My Profile …" at bounding box center [1421, 19] width 105 height 39
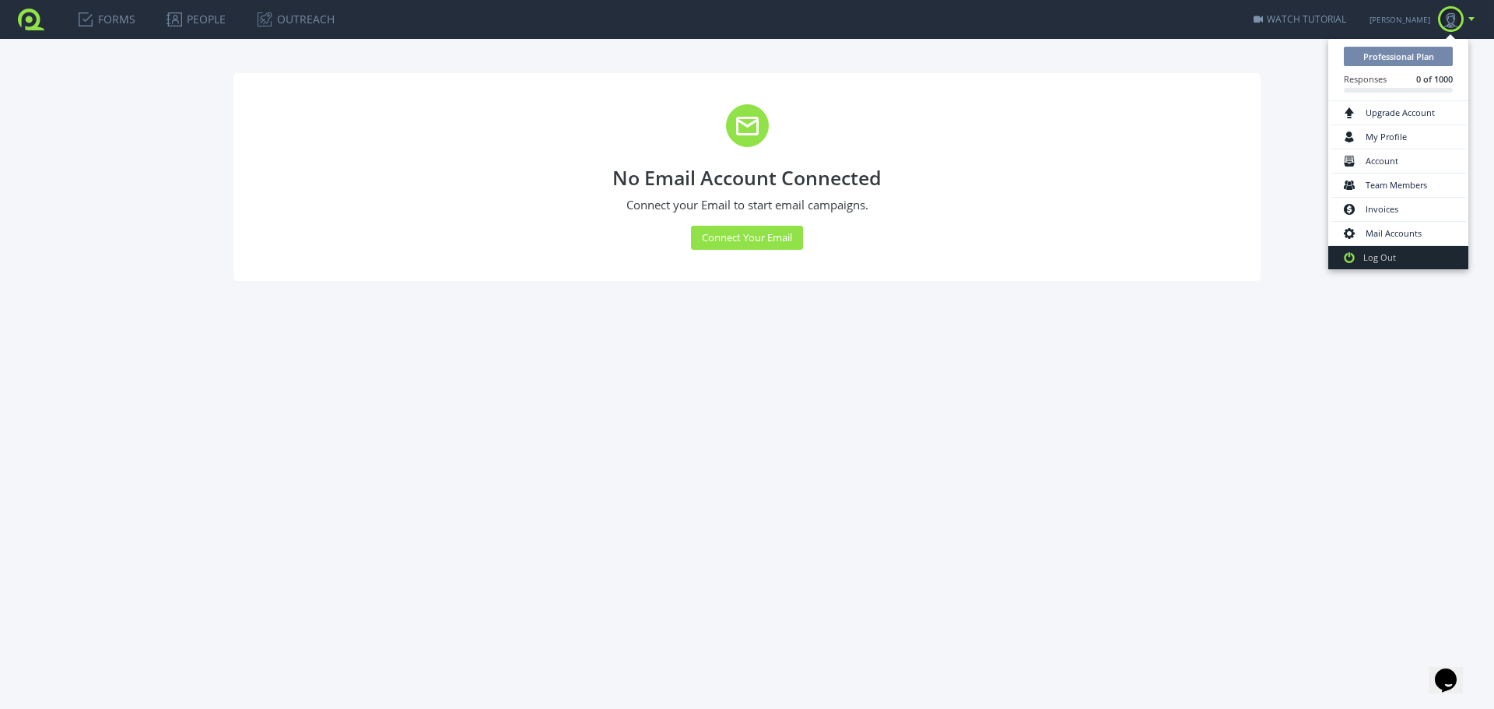
click at [1468, 18] on link at bounding box center [1450, 19] width 35 height 39
click at [1412, 148] on link "My Profile" at bounding box center [1397, 137] width 135 height 24
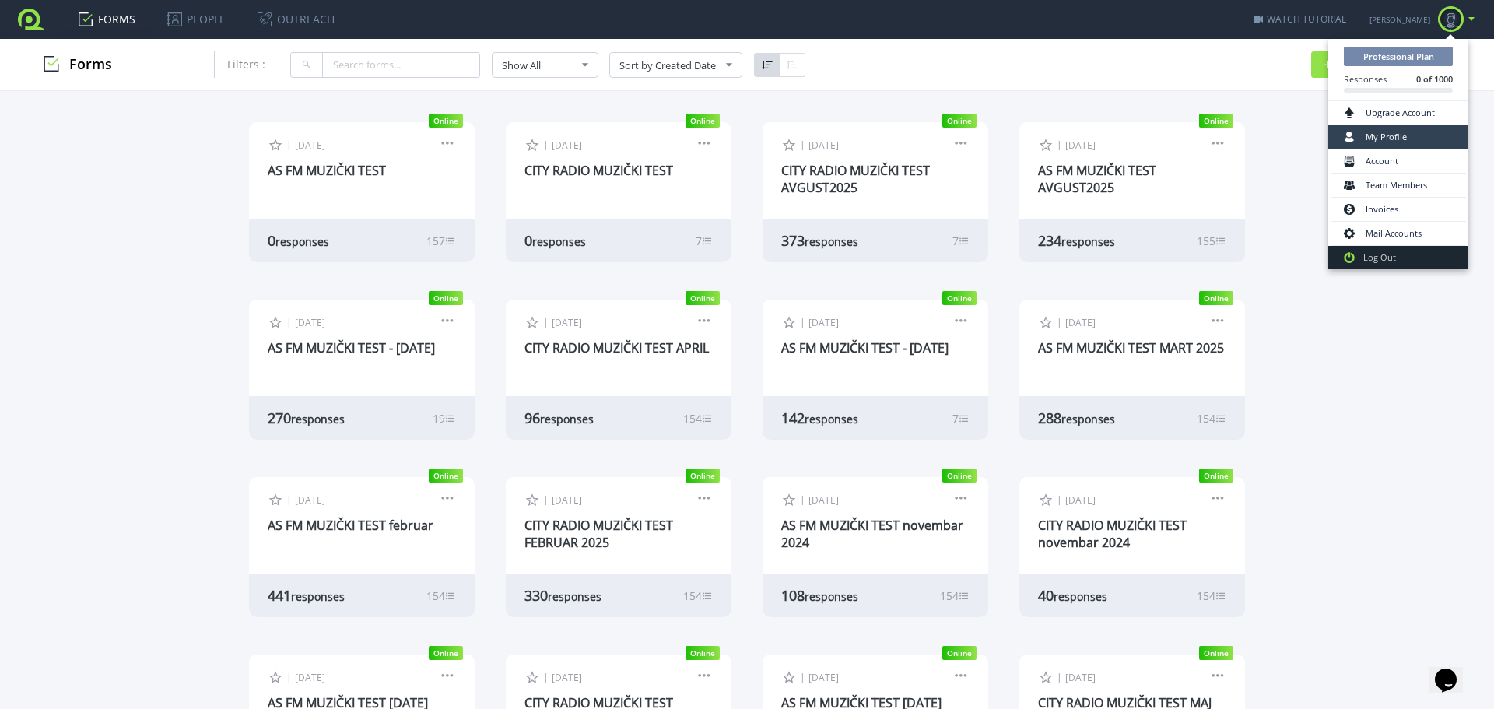
click at [1398, 142] on link "My Profile" at bounding box center [1397, 137] width 135 height 24
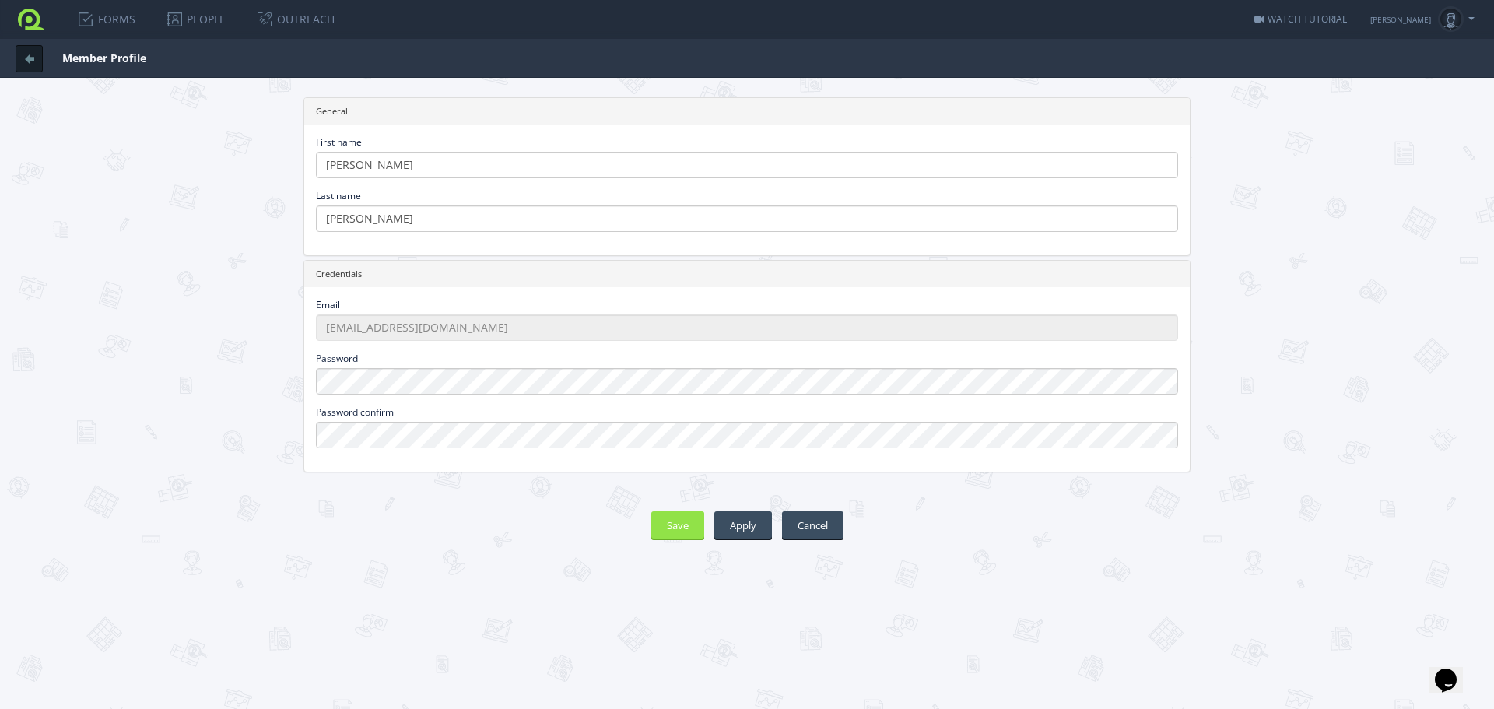
click at [1475, 19] on header "FORMS PEOPLE OUTREACH Campaigns Email Templates WATCH TUTORIAL Upgrade [PERSON_…" at bounding box center [747, 19] width 1494 height 39
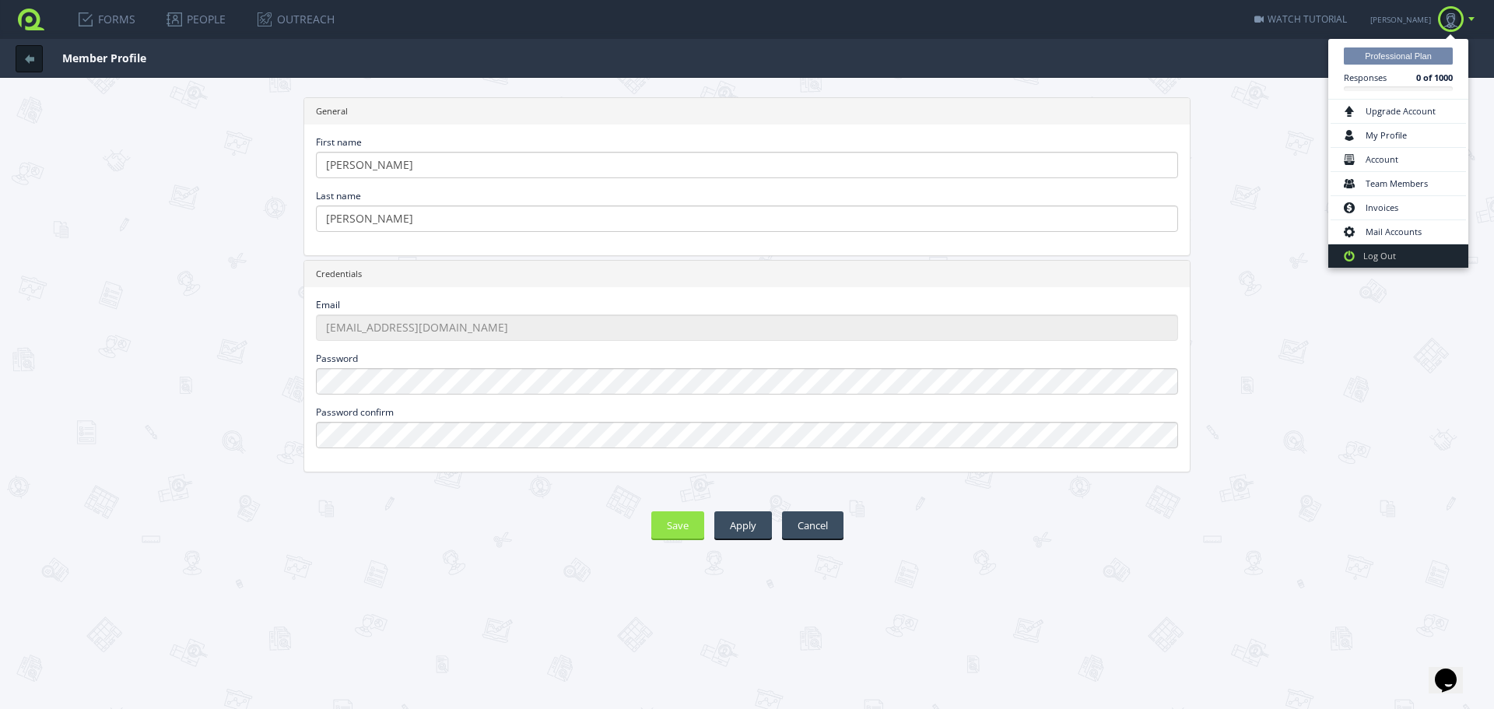
click at [1466, 22] on link at bounding box center [1450, 19] width 35 height 39
click at [1413, 159] on link "Account" at bounding box center [1397, 160] width 135 height 24
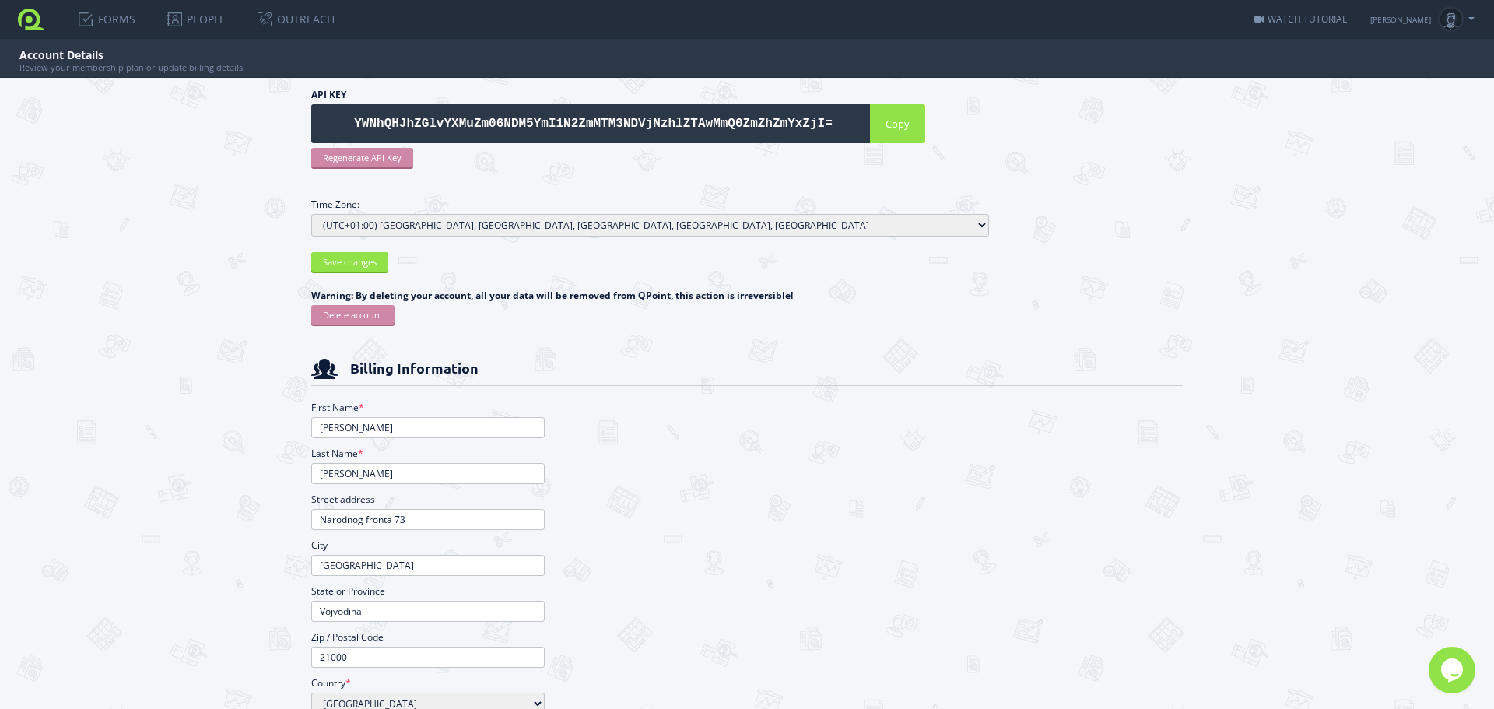
scroll to position [496, 0]
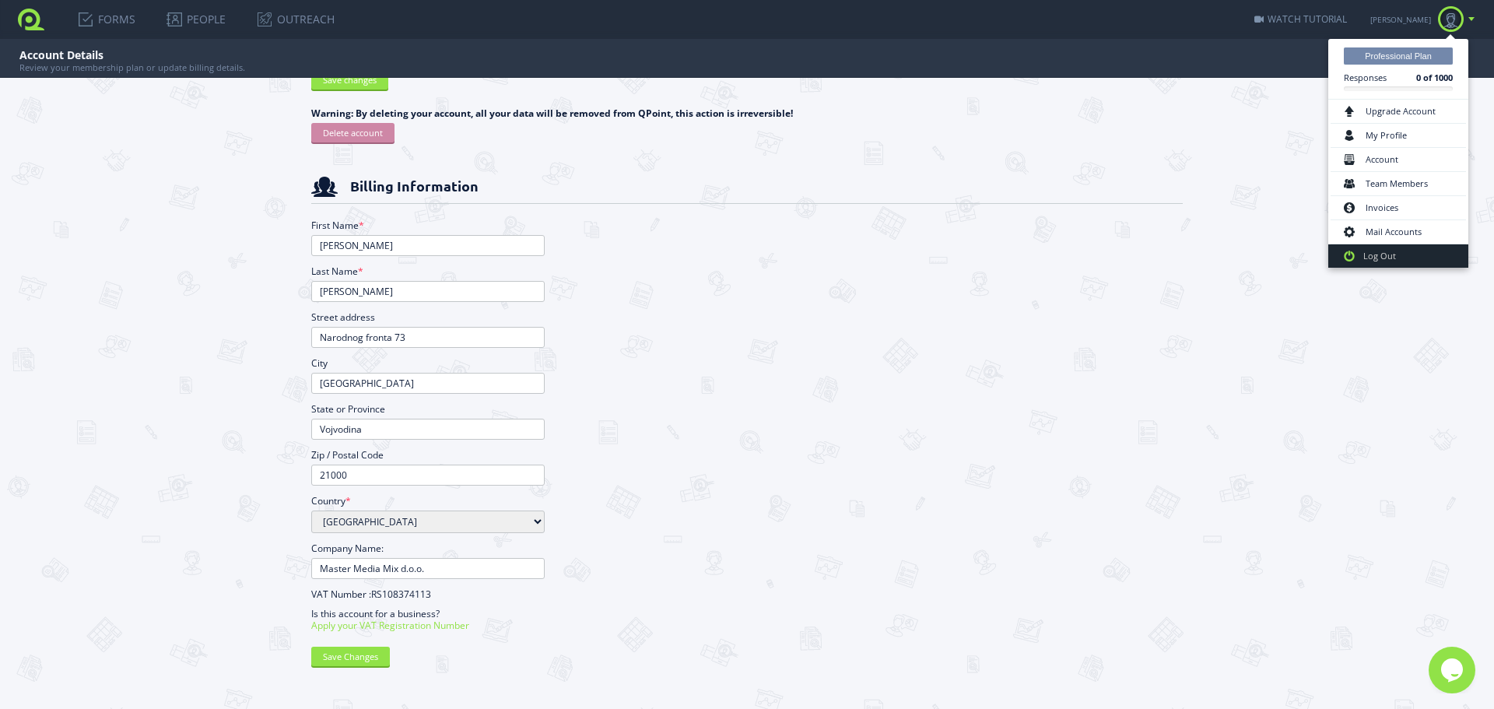
click at [1468, 19] on link at bounding box center [1450, 19] width 35 height 39
click at [1403, 229] on link "Mail Accounts" at bounding box center [1397, 232] width 135 height 24
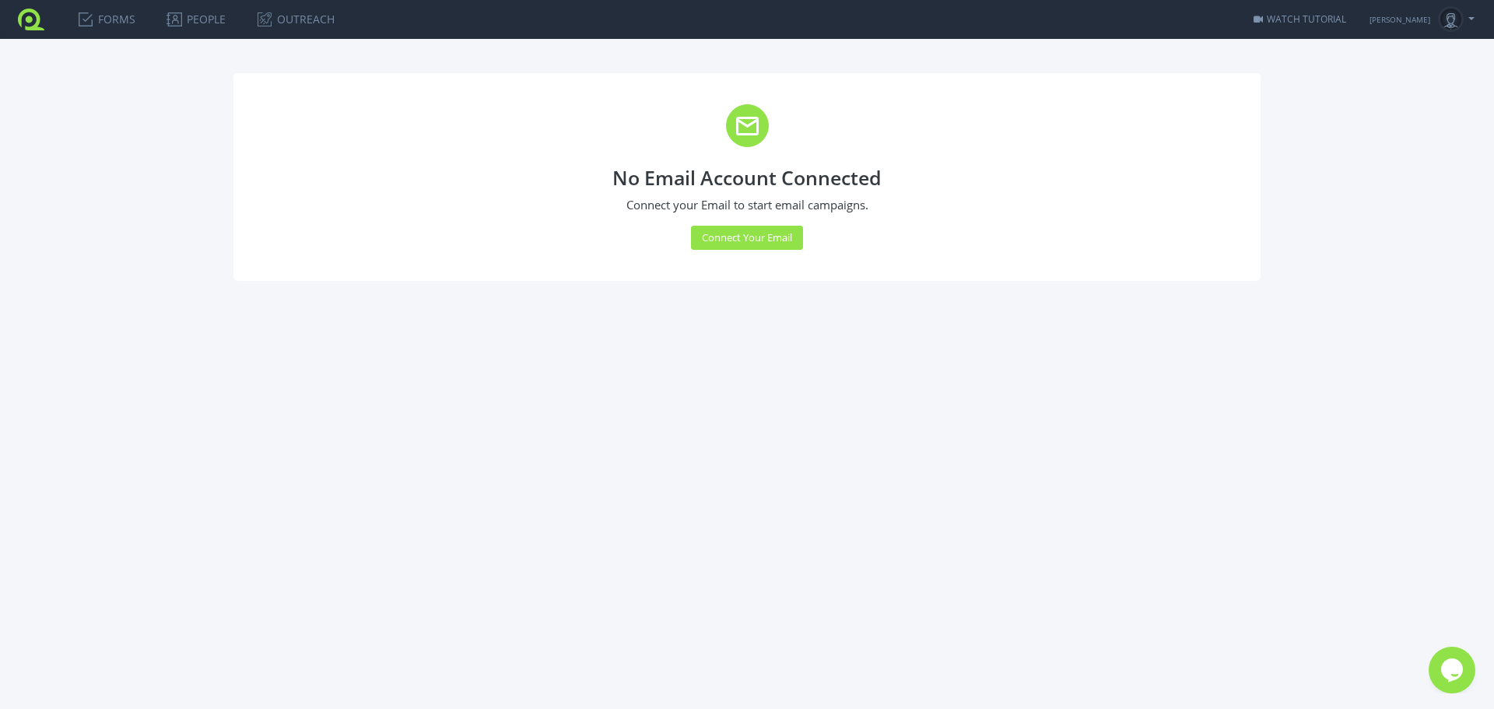
click at [1469, 26] on ul "[PERSON_NAME] Professional Plan Responses 0 of 1000 Upgrade Account My Profile …" at bounding box center [1421, 19] width 105 height 39
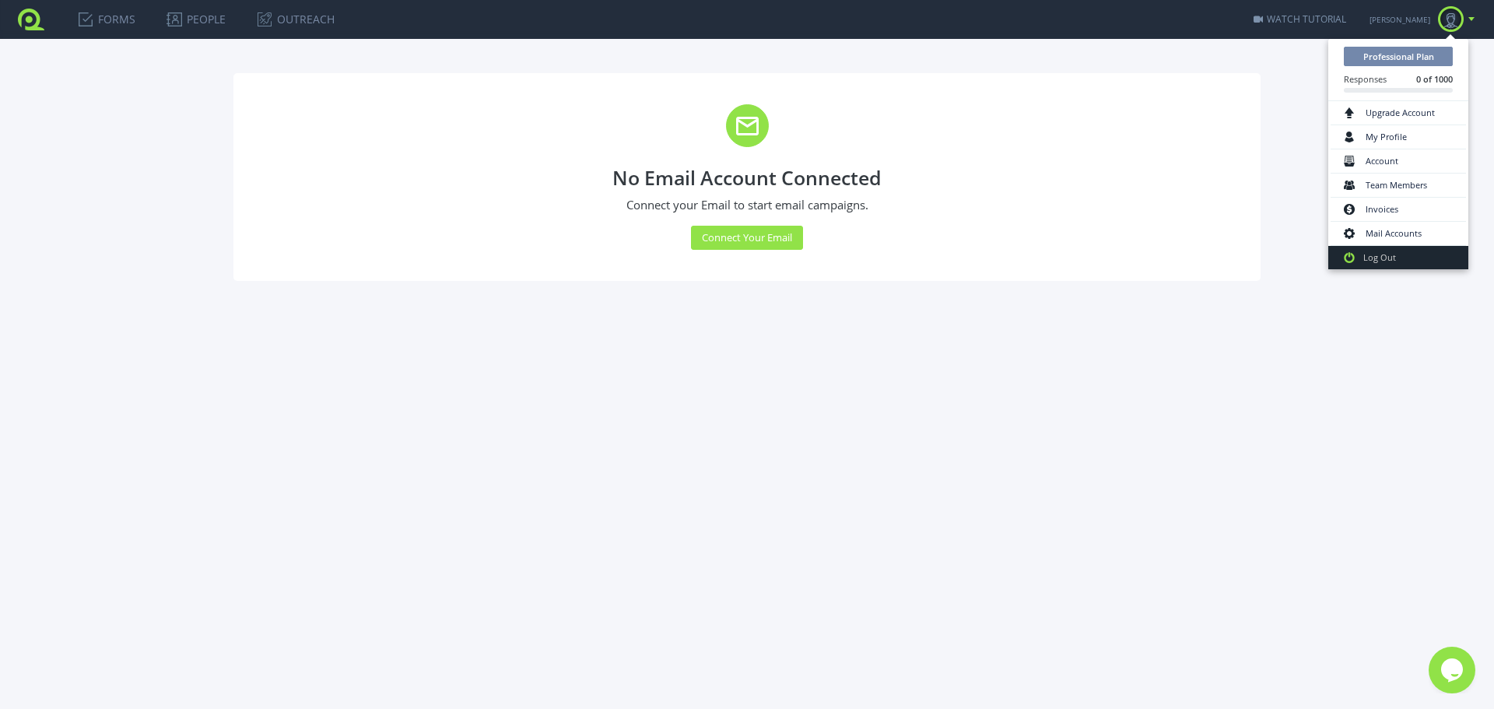
click at [1468, 19] on link at bounding box center [1450, 19] width 35 height 39
click at [1399, 251] on link "Log Out" at bounding box center [1398, 257] width 140 height 23
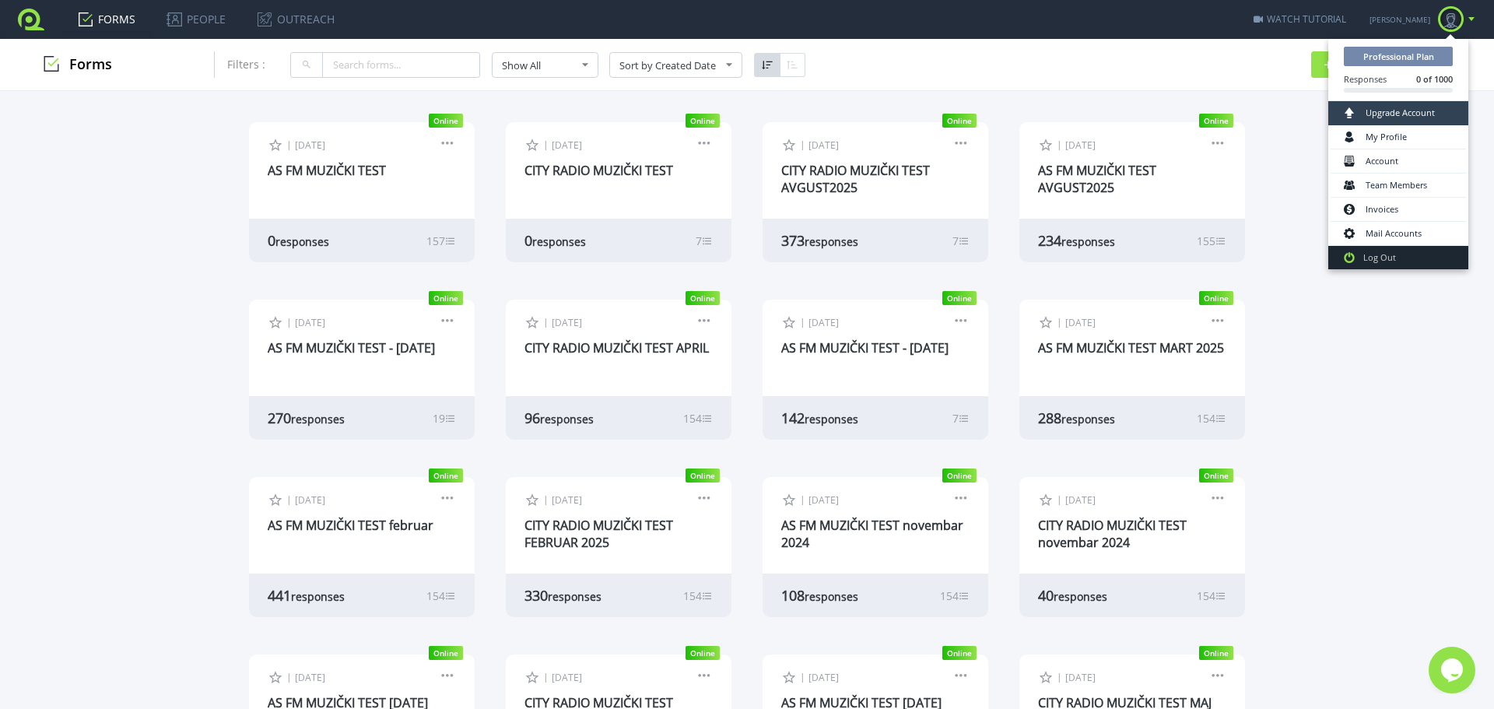
click at [1430, 117] on link "Upgrade Account" at bounding box center [1397, 113] width 135 height 24
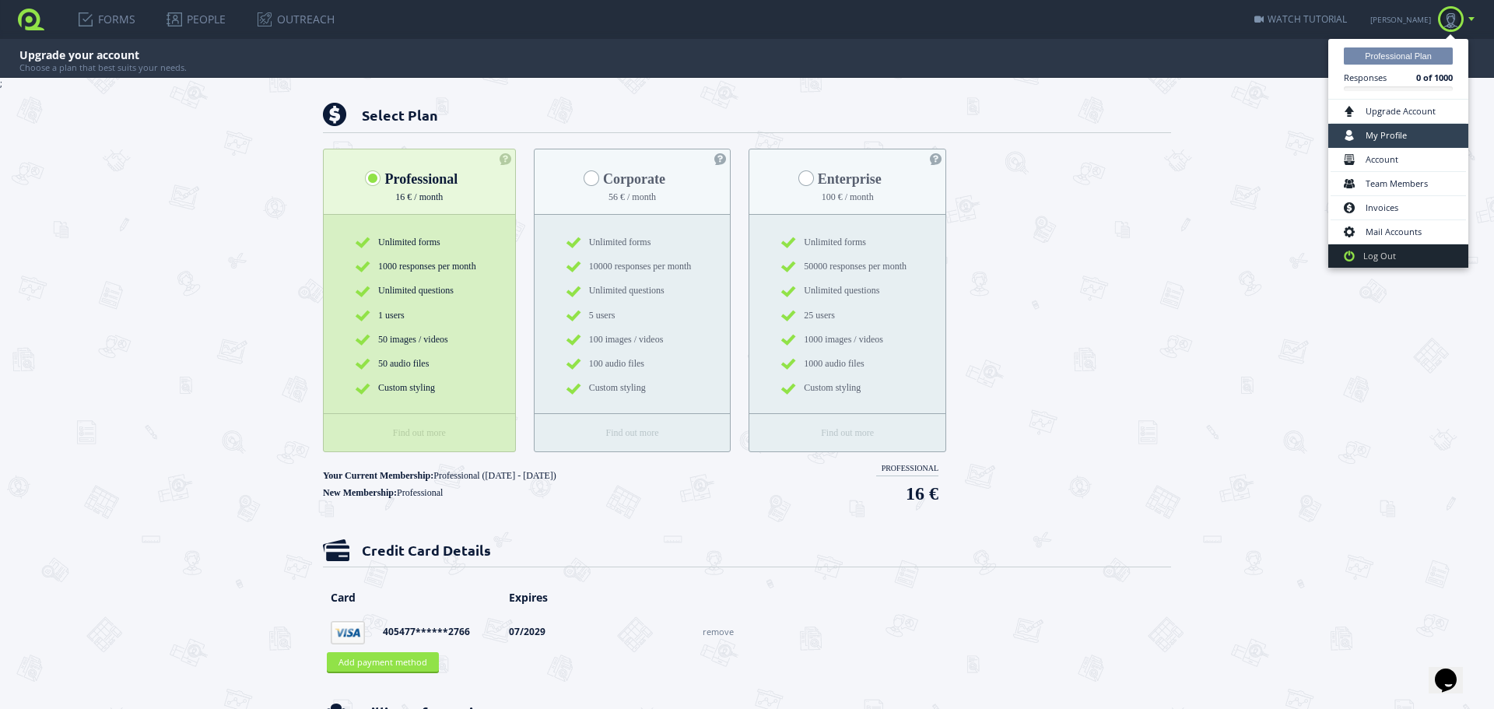
click at [1406, 129] on link "My Profile" at bounding box center [1397, 136] width 135 height 24
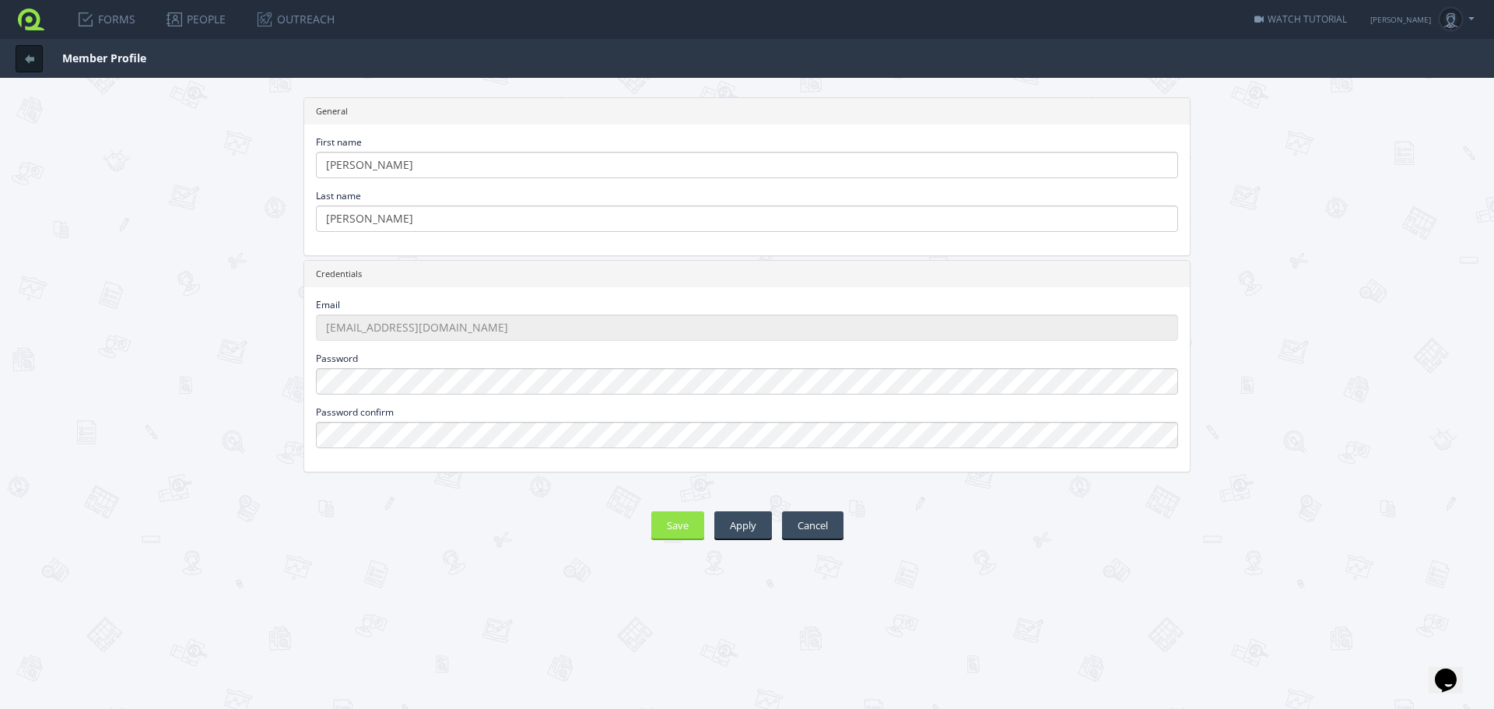
click at [1287, 331] on form "General First name [PERSON_NAME] Last name [PERSON_NAME] Credentials Email [EMA…" at bounding box center [746, 393] width 1455 height 592
click at [159, 227] on form "General First name [PERSON_NAME] Last name [PERSON_NAME] Credentials Email [EMA…" at bounding box center [746, 393] width 1455 height 592
click at [124, 20] on link "FORMS" at bounding box center [106, 19] width 89 height 39
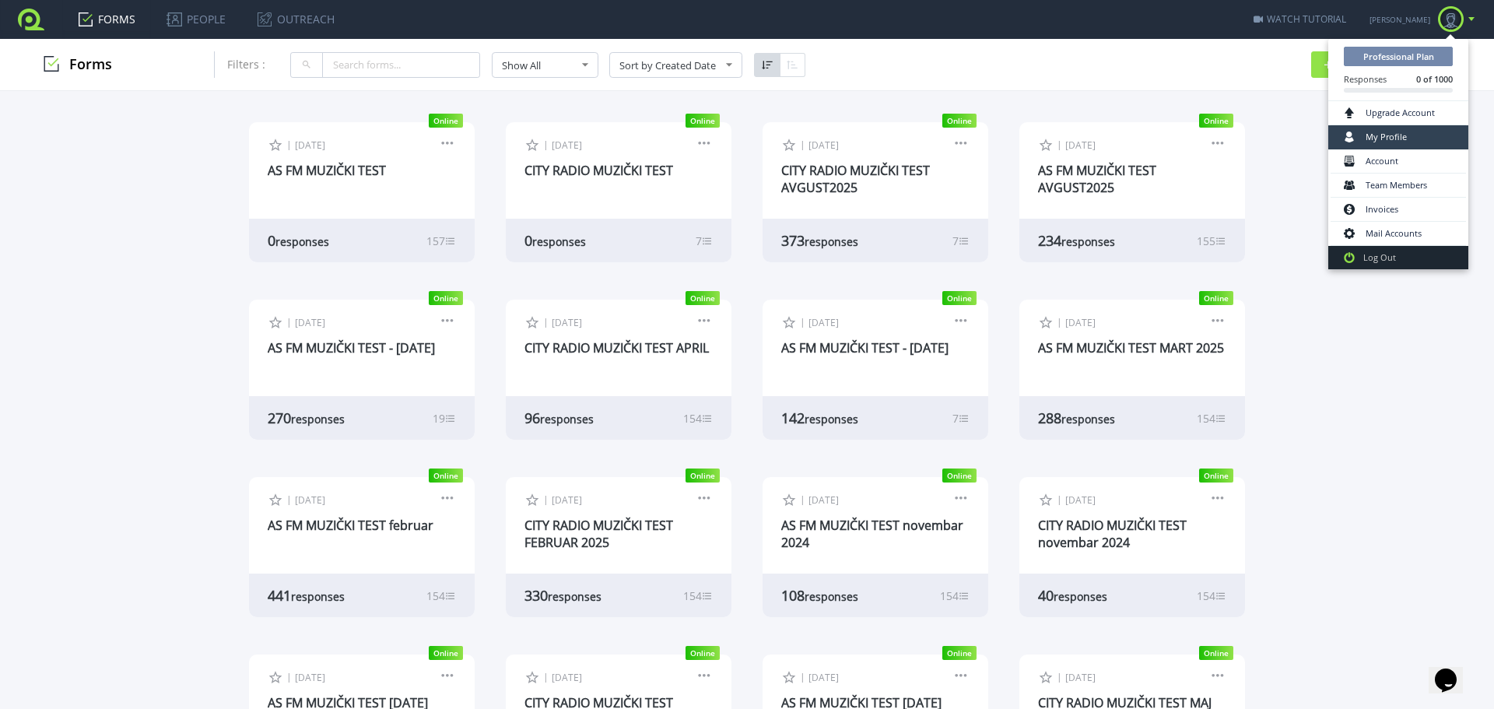
click at [1411, 142] on link "My Profile" at bounding box center [1397, 137] width 135 height 24
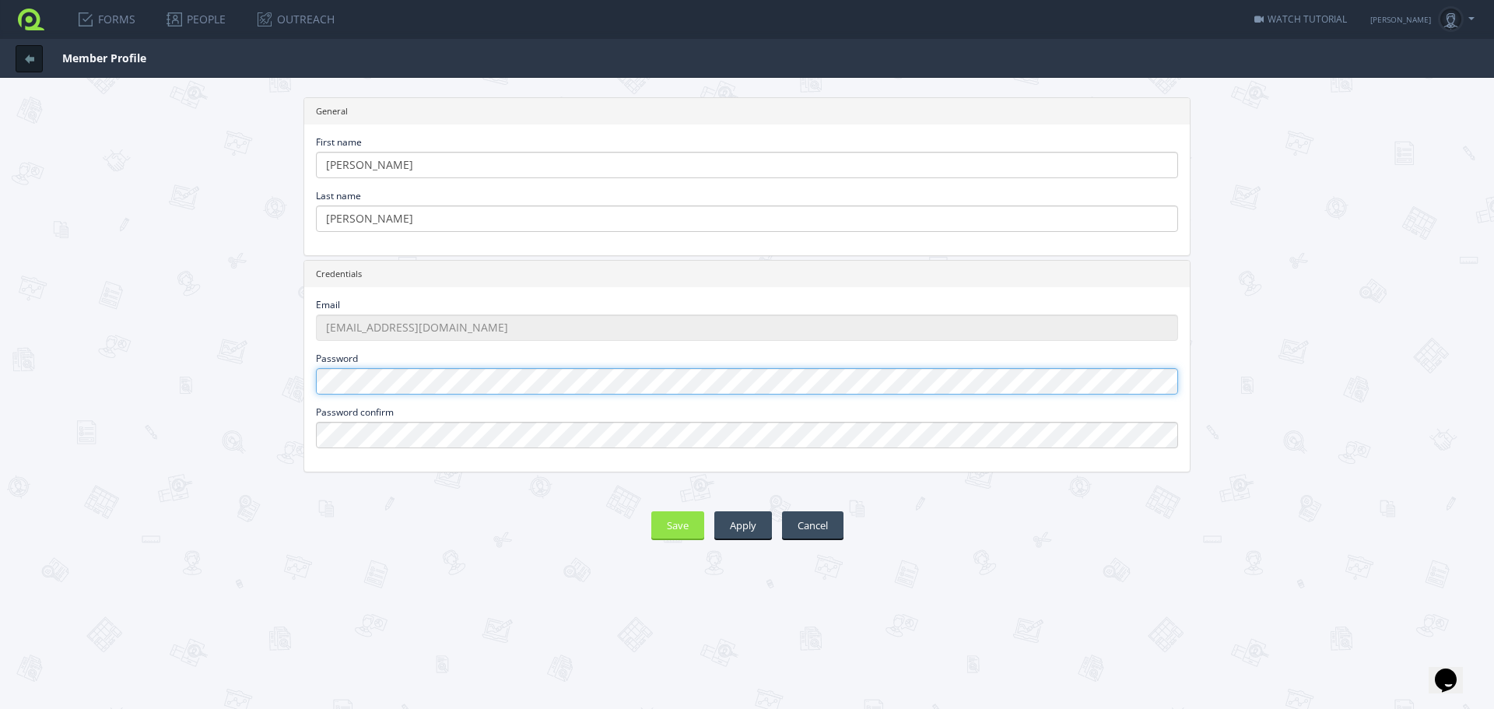
click at [265, 385] on form "General First name [PERSON_NAME] Last name [PERSON_NAME] Credentials Email [EMA…" at bounding box center [746, 393] width 1455 height 592
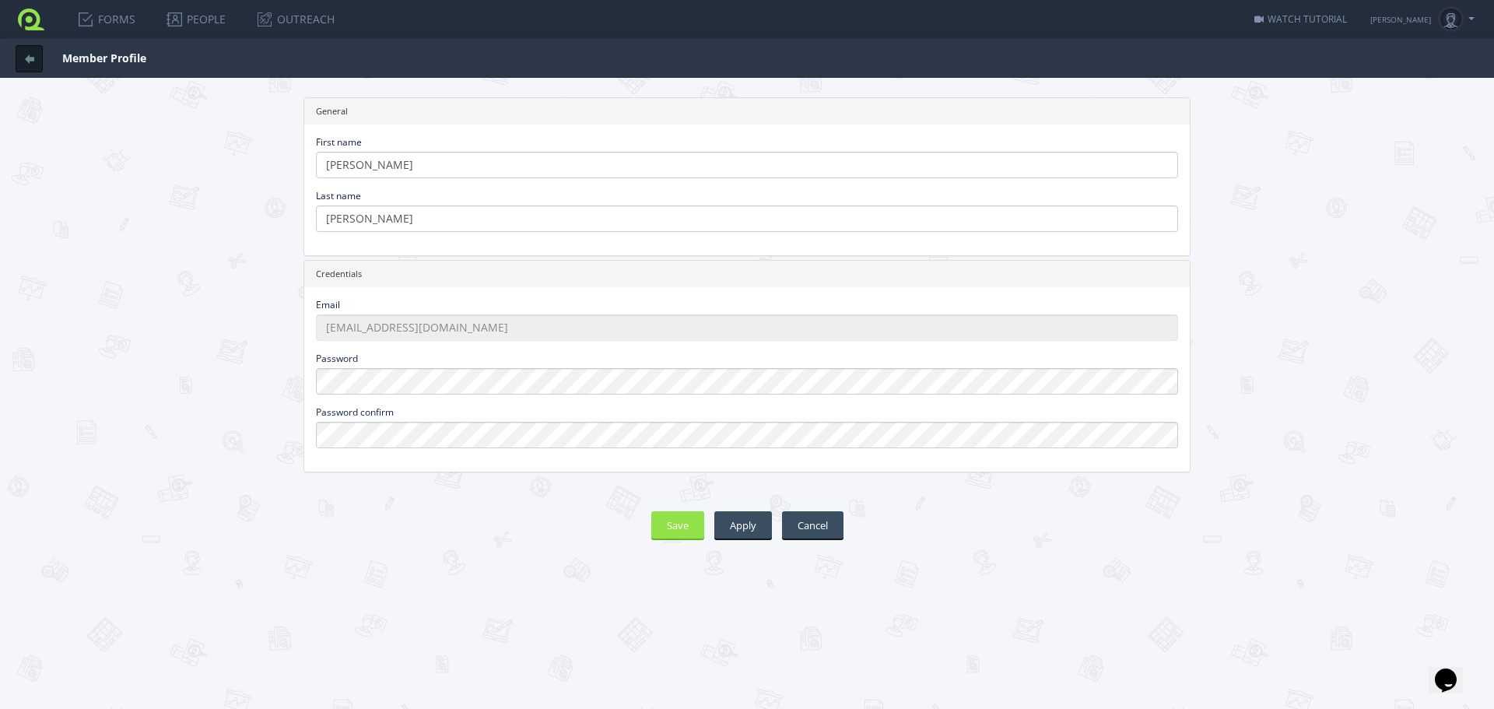
click at [321, 548] on div "General First name [PERSON_NAME] Last name [PERSON_NAME] Credentials Email [EMA…" at bounding box center [747, 325] width 910 height 457
click at [110, 20] on link "FORMS" at bounding box center [106, 19] width 89 height 39
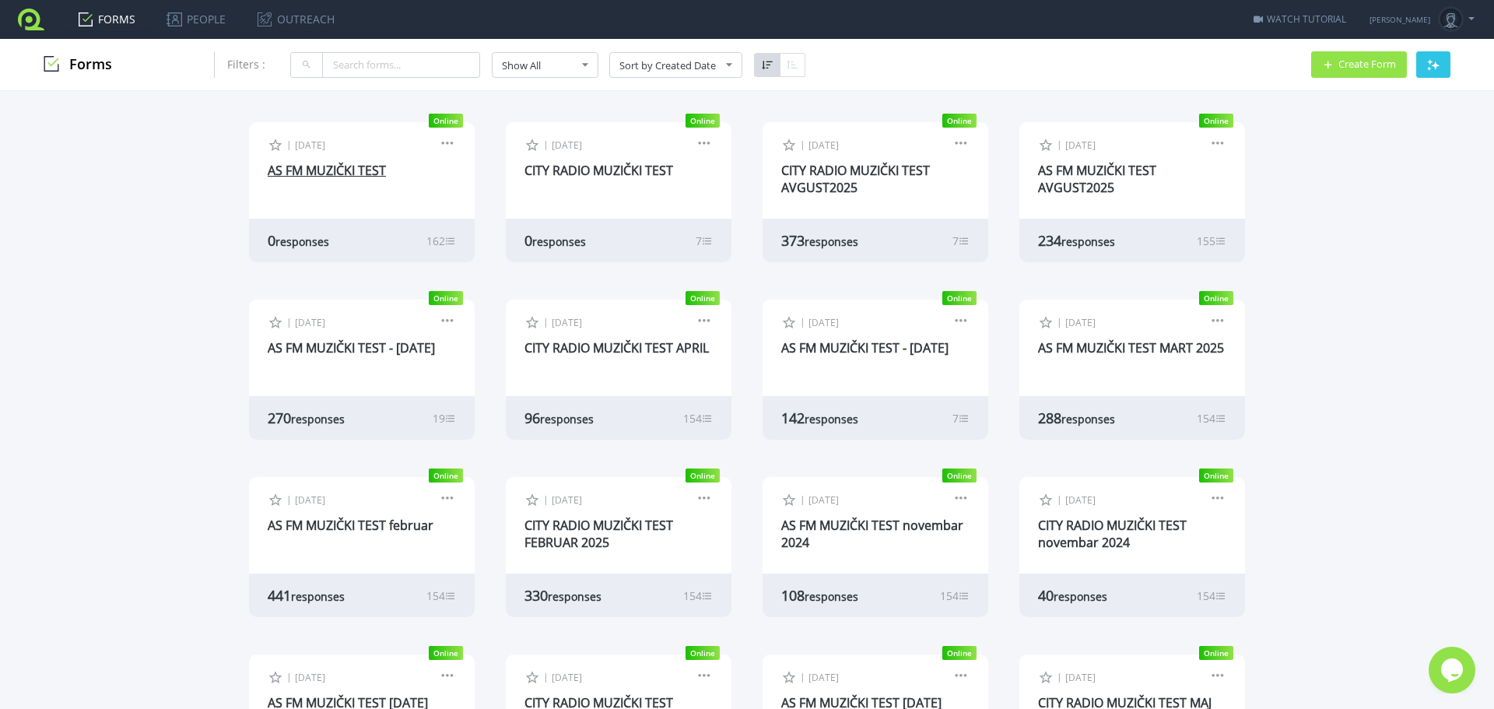
click at [322, 175] on link "AS FM MUZIČKI TEST" at bounding box center [327, 170] width 118 height 17
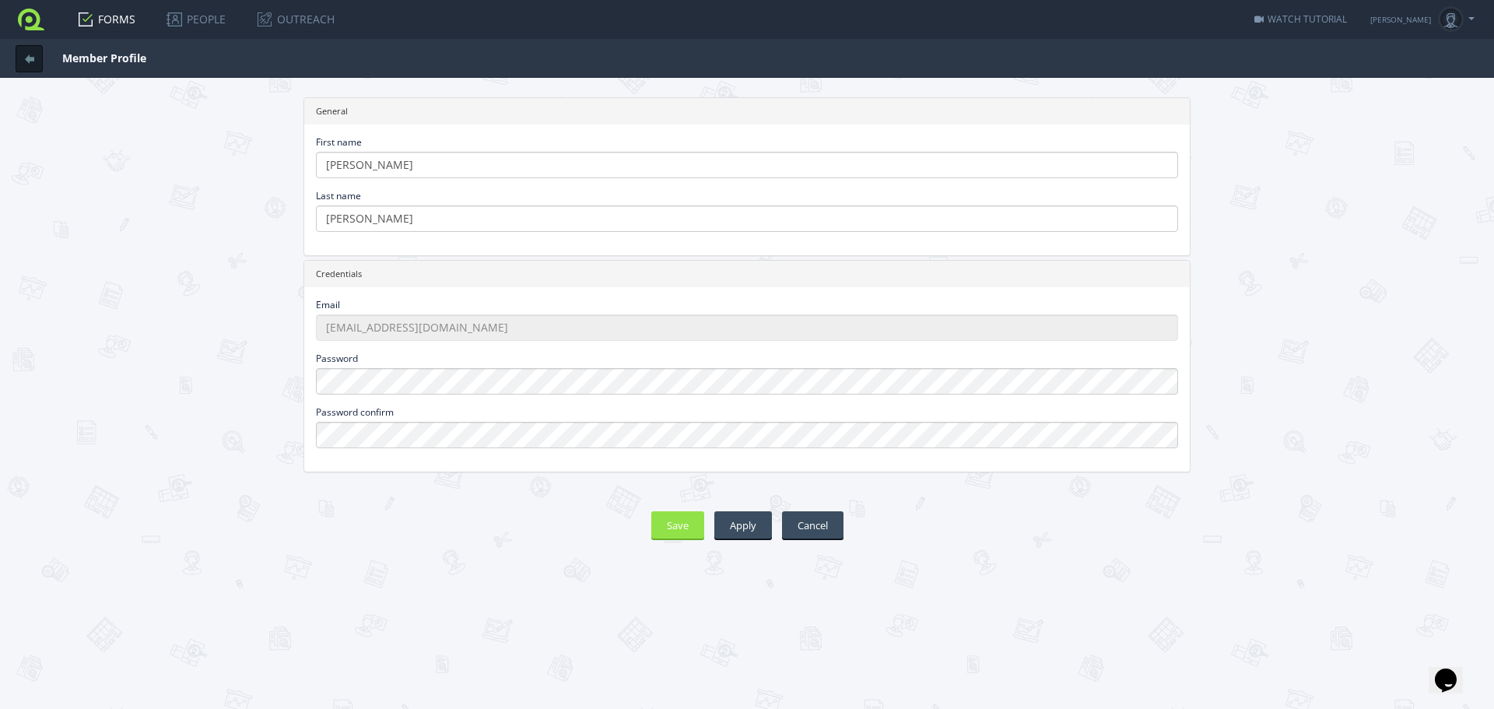
click at [107, 19] on link "FORMS" at bounding box center [106, 19] width 89 height 39
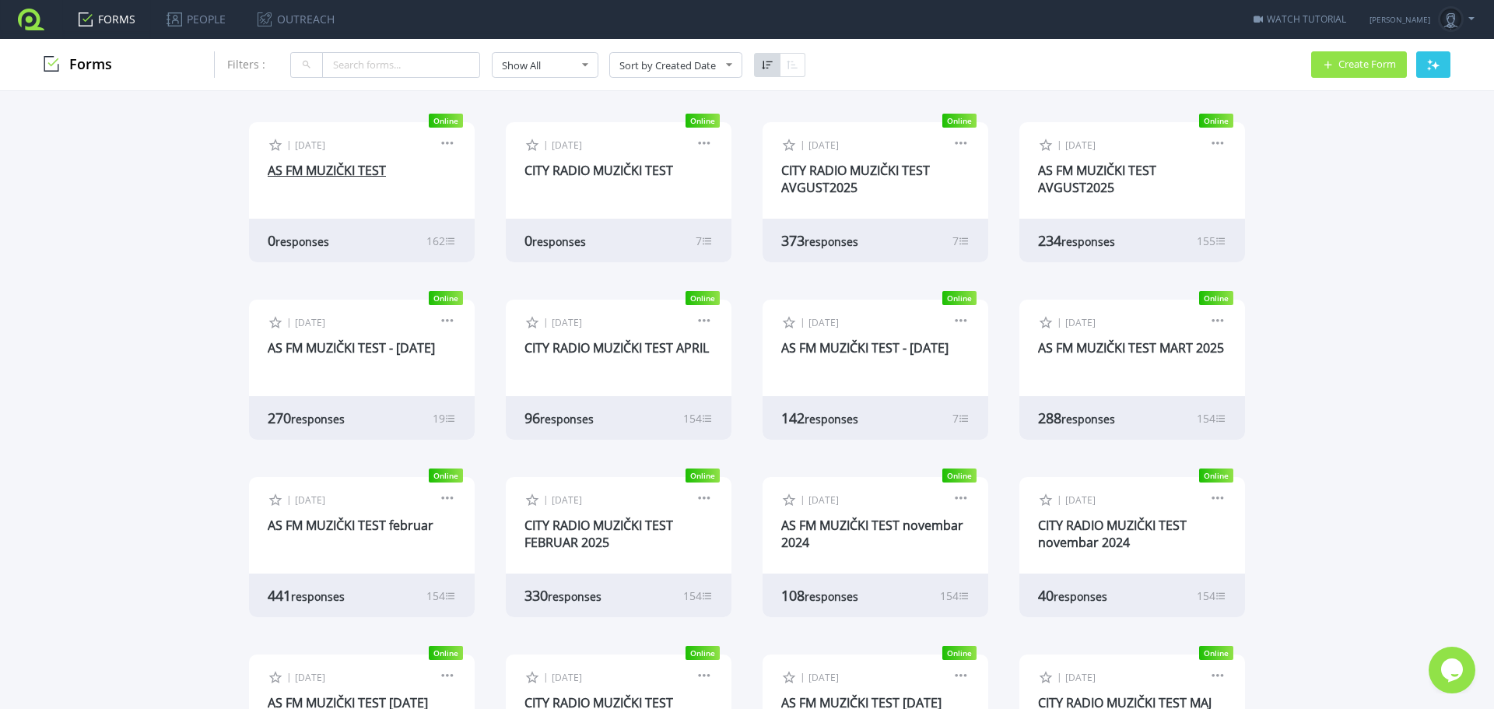
drag, startPoint x: 355, startPoint y: 173, endPoint x: 369, endPoint y: 173, distance: 14.0
click at [355, 173] on link "AS FM MUZIČKI TEST" at bounding box center [327, 170] width 118 height 17
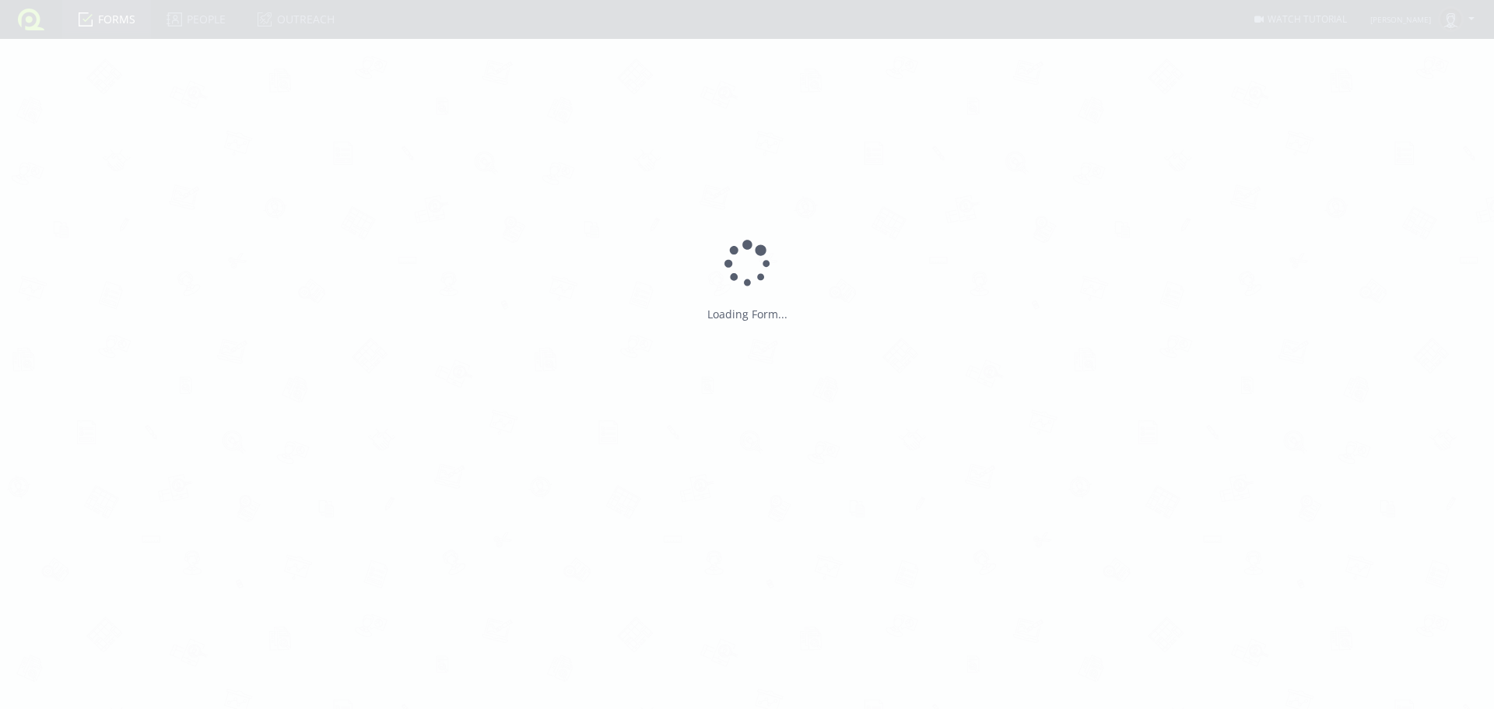
type input "AS FM MUZIČKI TEST"
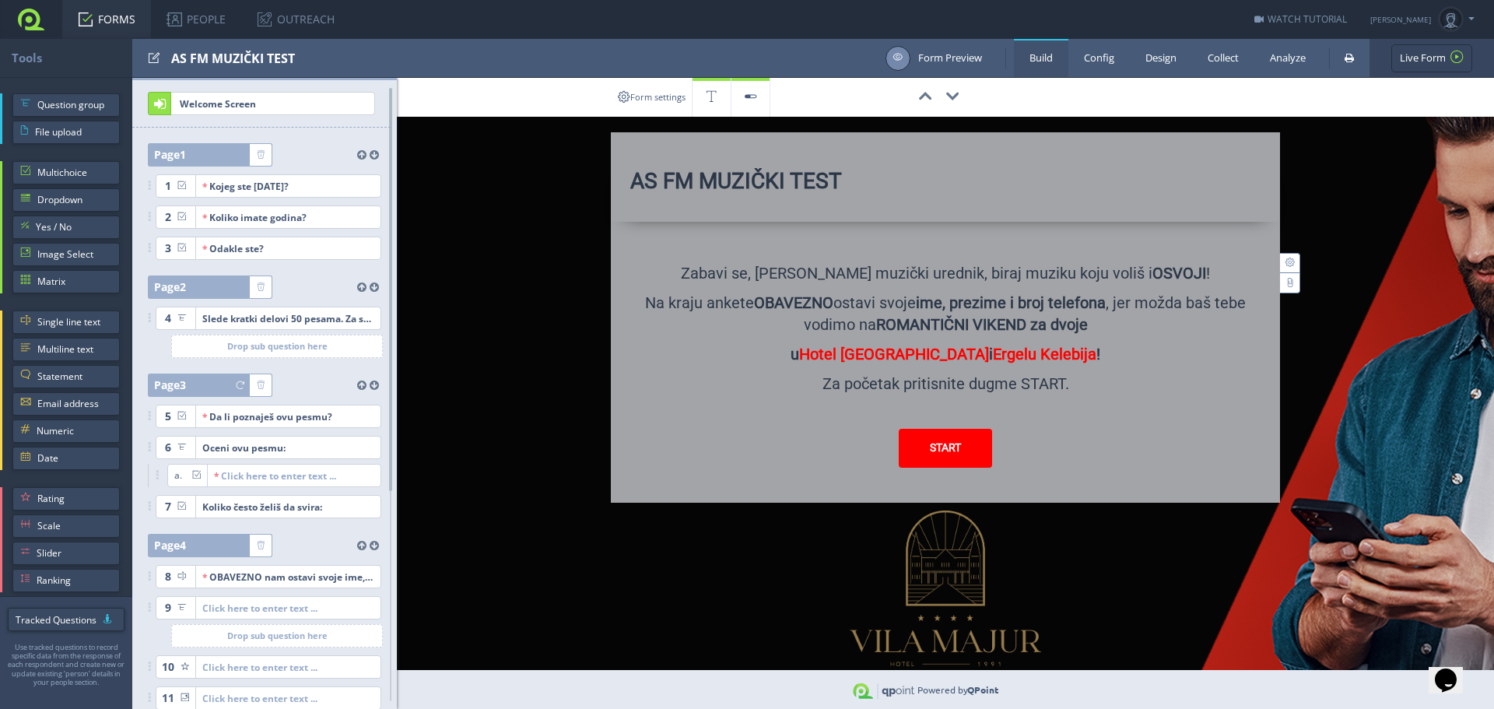
click at [924, 54] on link "Form Preview" at bounding box center [933, 58] width 96 height 25
click at [1219, 62] on link "Collect" at bounding box center [1223, 58] width 62 height 38
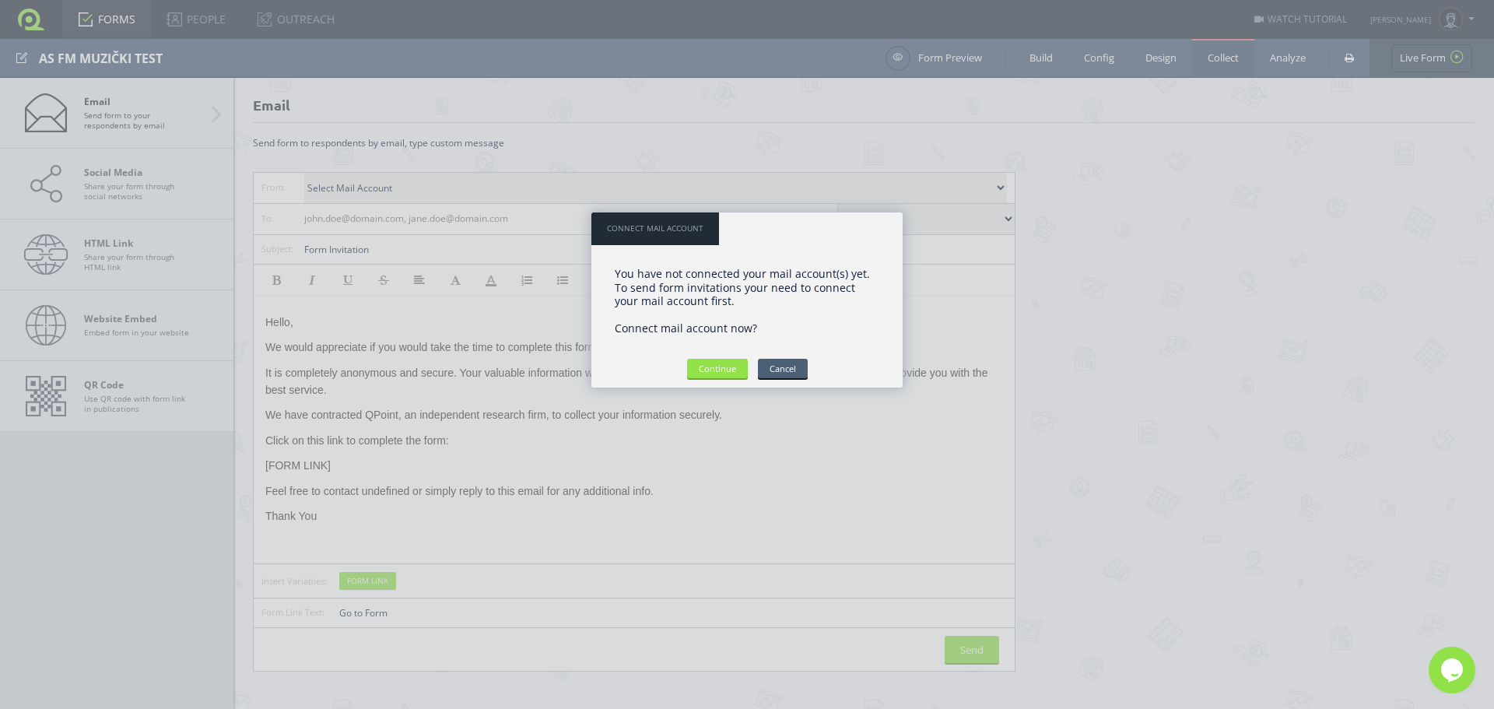
click at [783, 373] on input "Cancel" at bounding box center [783, 368] width 50 height 19
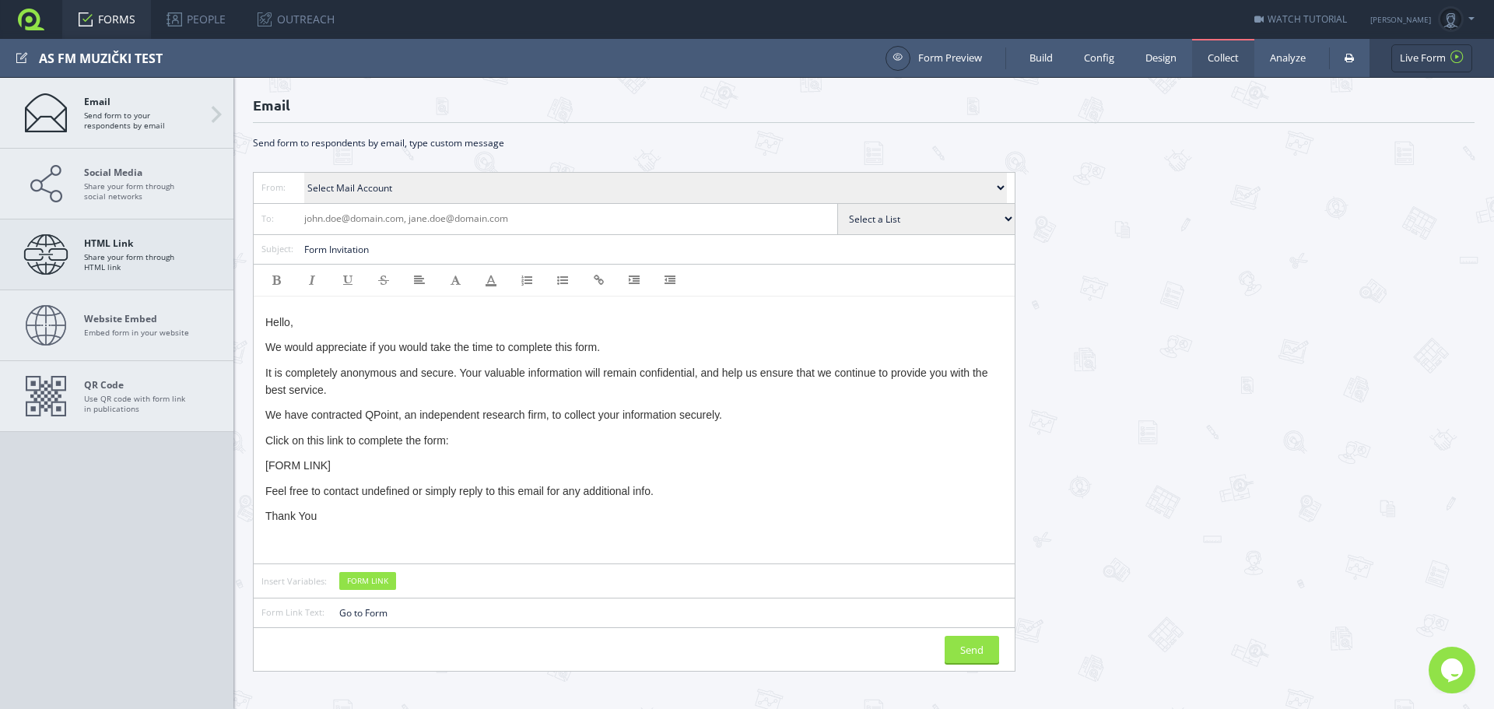
click at [99, 250] on span "HTML Link Share your form through HTML link" at bounding box center [138, 254] width 109 height 34
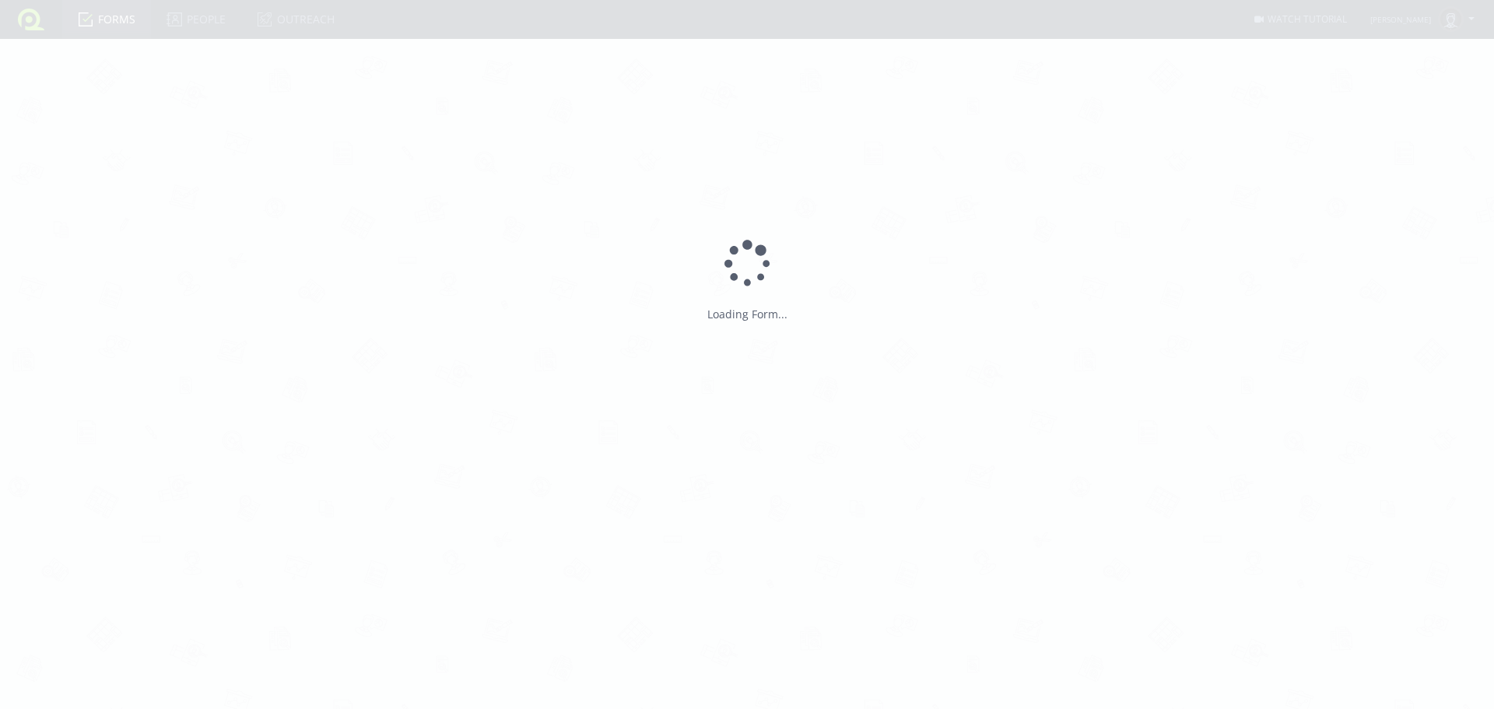
type input "AS FM MUZIČKI TEST"
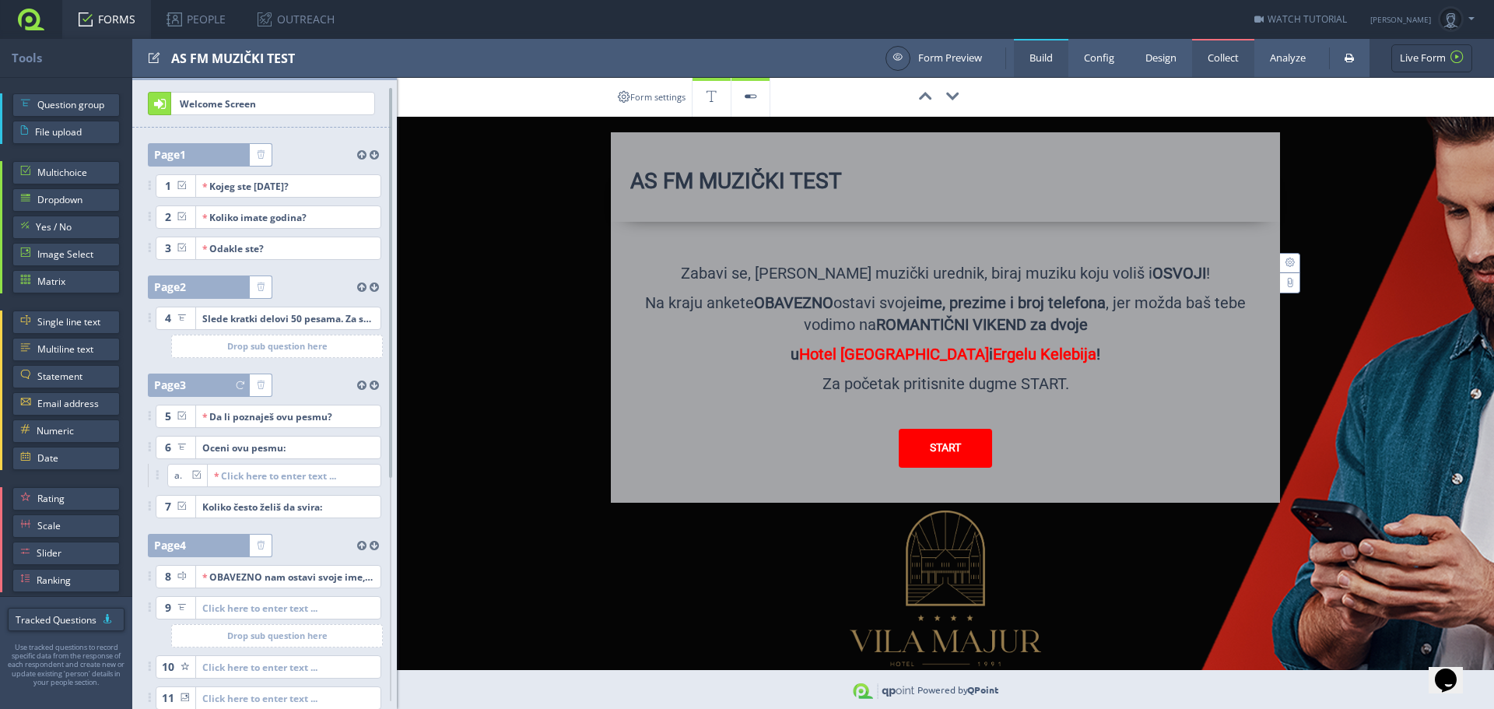
click at [1239, 56] on link "Collect" at bounding box center [1223, 58] width 62 height 38
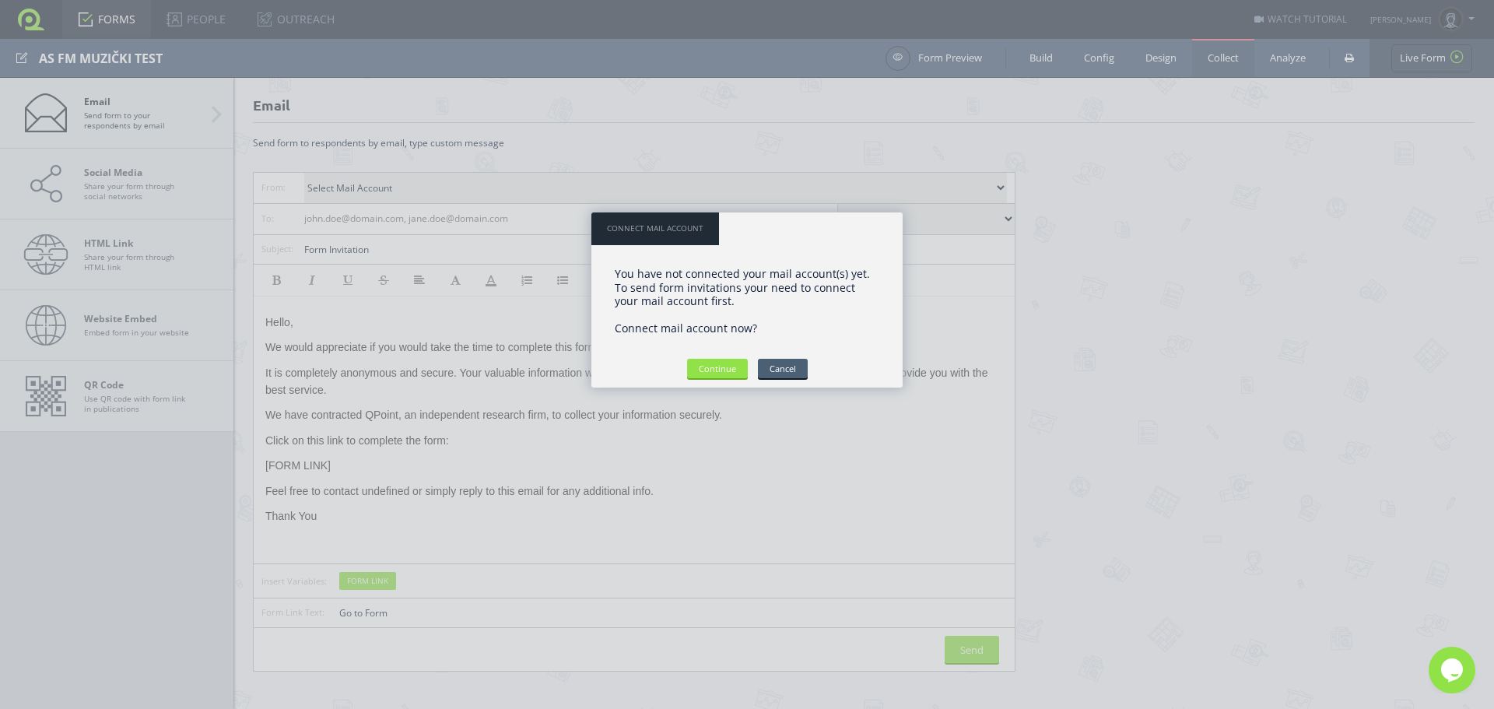
click at [796, 368] on input "Cancel" at bounding box center [783, 368] width 50 height 19
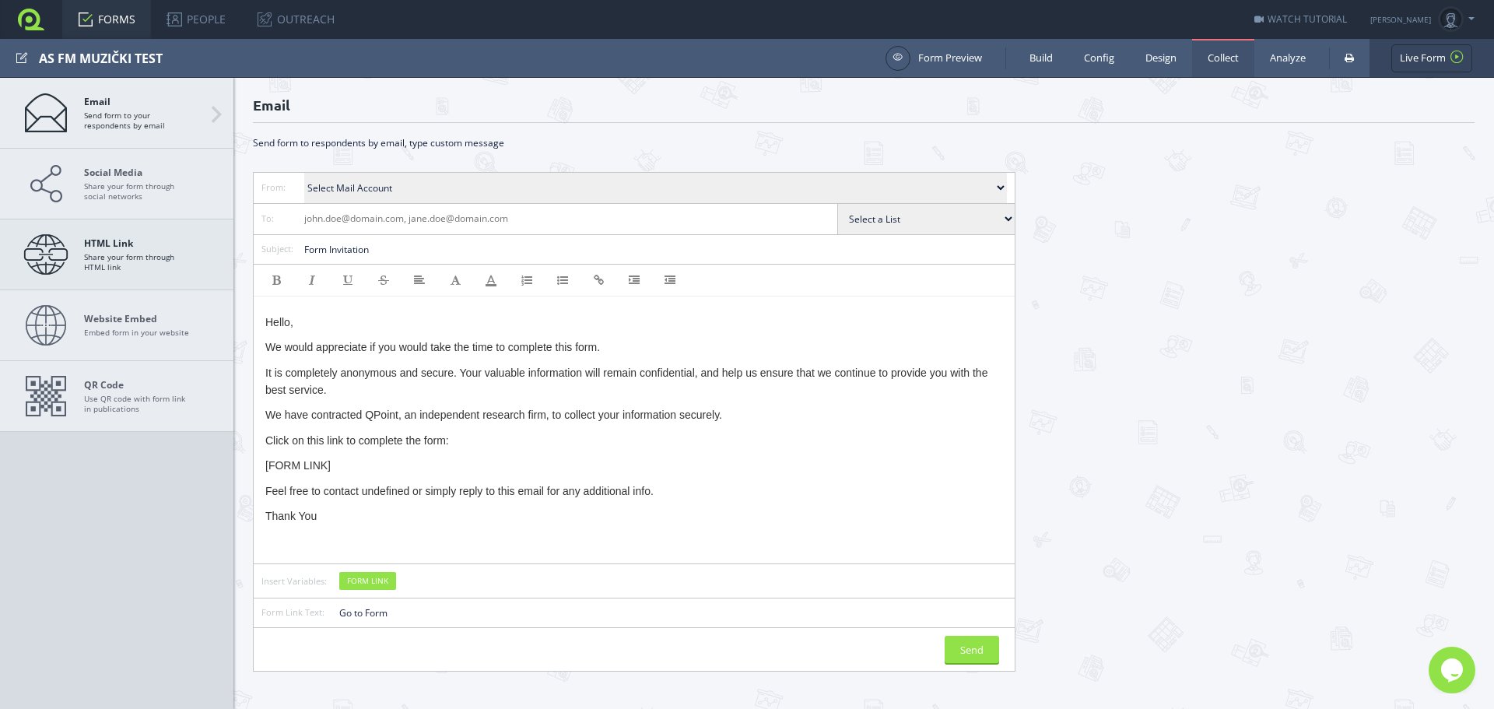
click at [136, 252] on span "HTML Link Share your form through HTML link" at bounding box center [138, 254] width 109 height 34
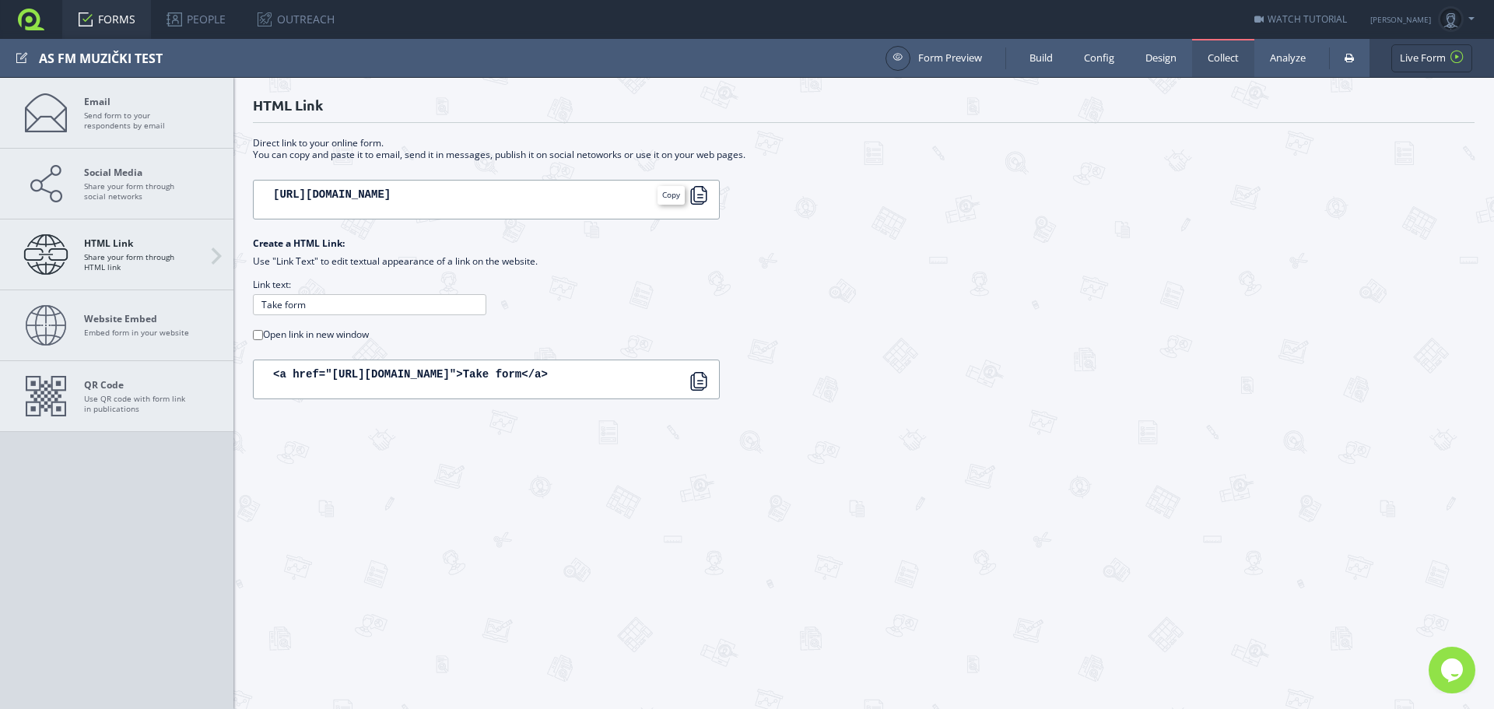
click at [699, 192] on div at bounding box center [698, 195] width 19 height 19
click at [117, 20] on link "FORMS" at bounding box center [106, 19] width 89 height 39
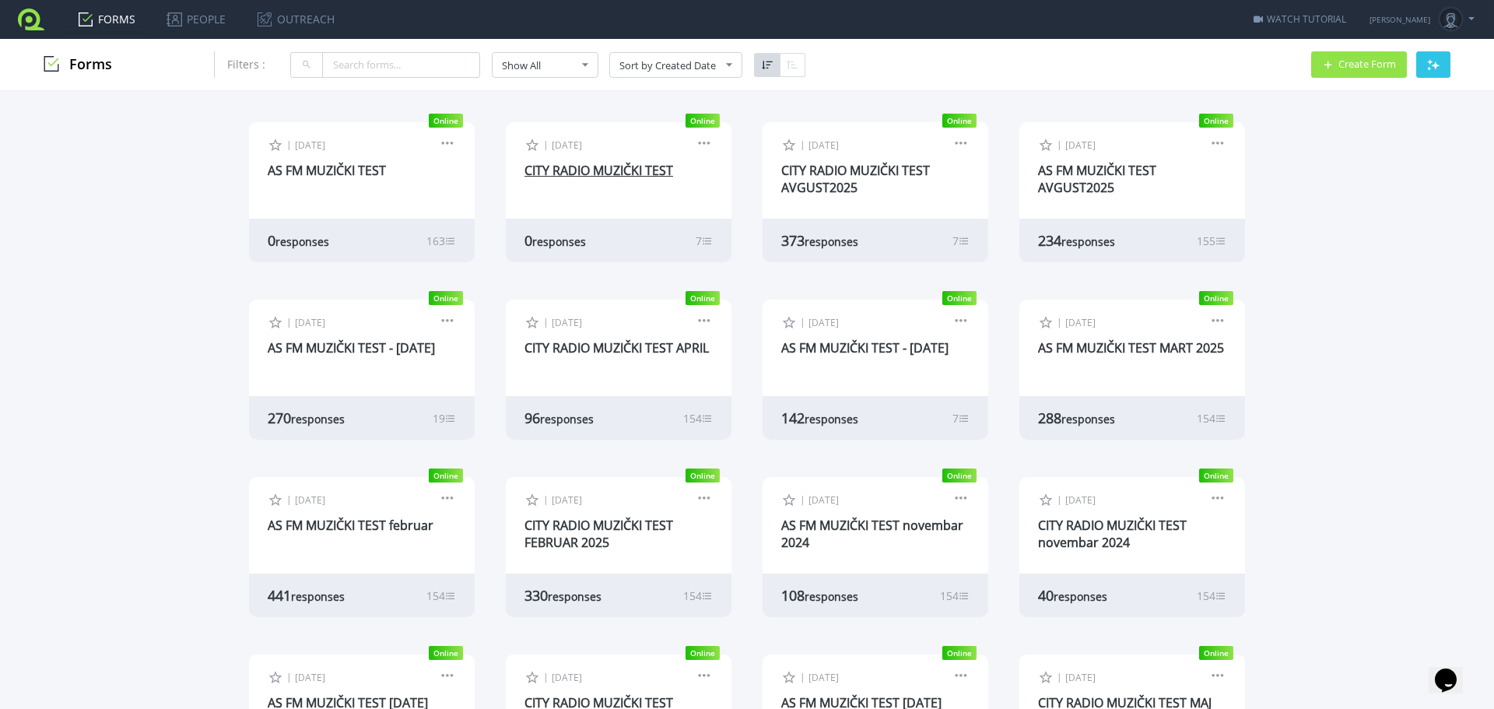
drag, startPoint x: 564, startPoint y: 171, endPoint x: 723, endPoint y: 191, distance: 160.7
click at [565, 171] on link "CITY RADIO MUZIČKI TEST" at bounding box center [598, 170] width 149 height 17
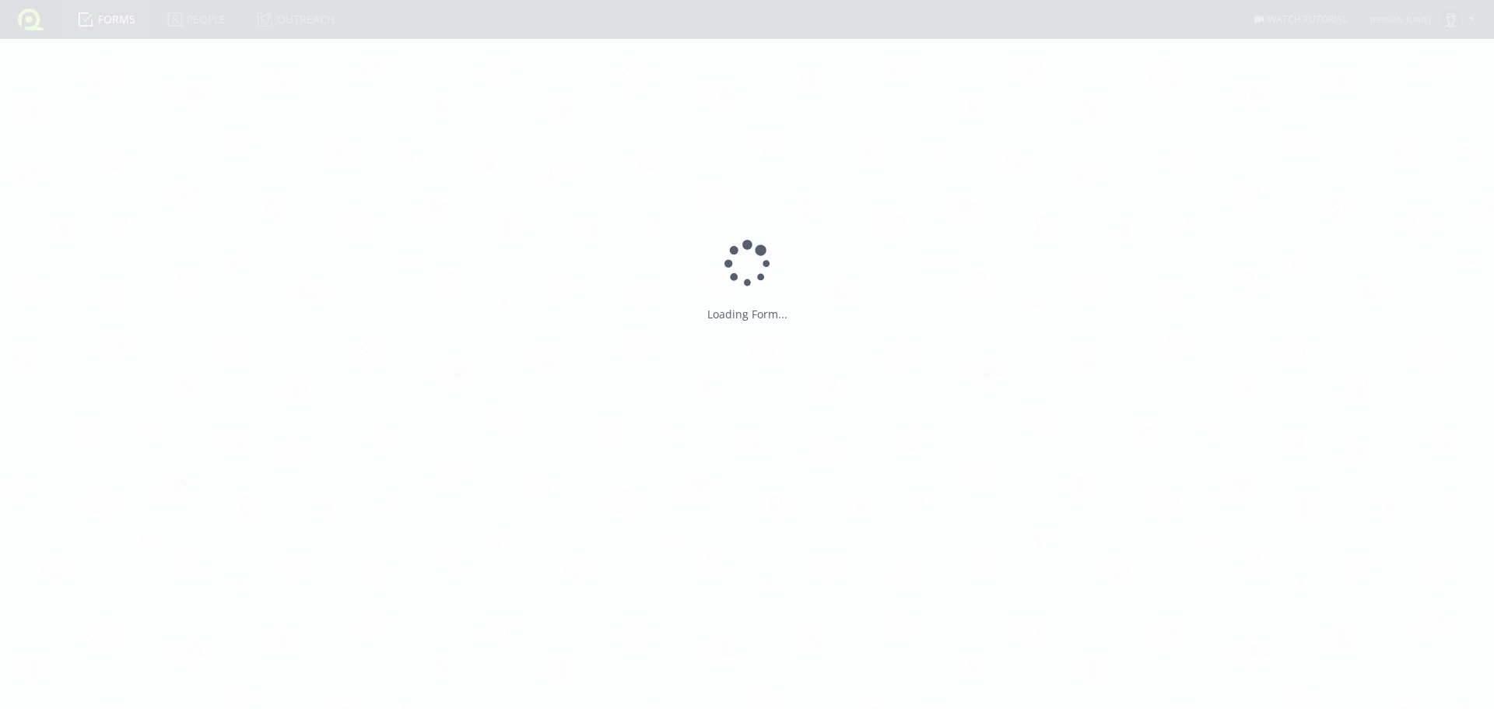
type input "CITY RADIO MUZIČKI TEST"
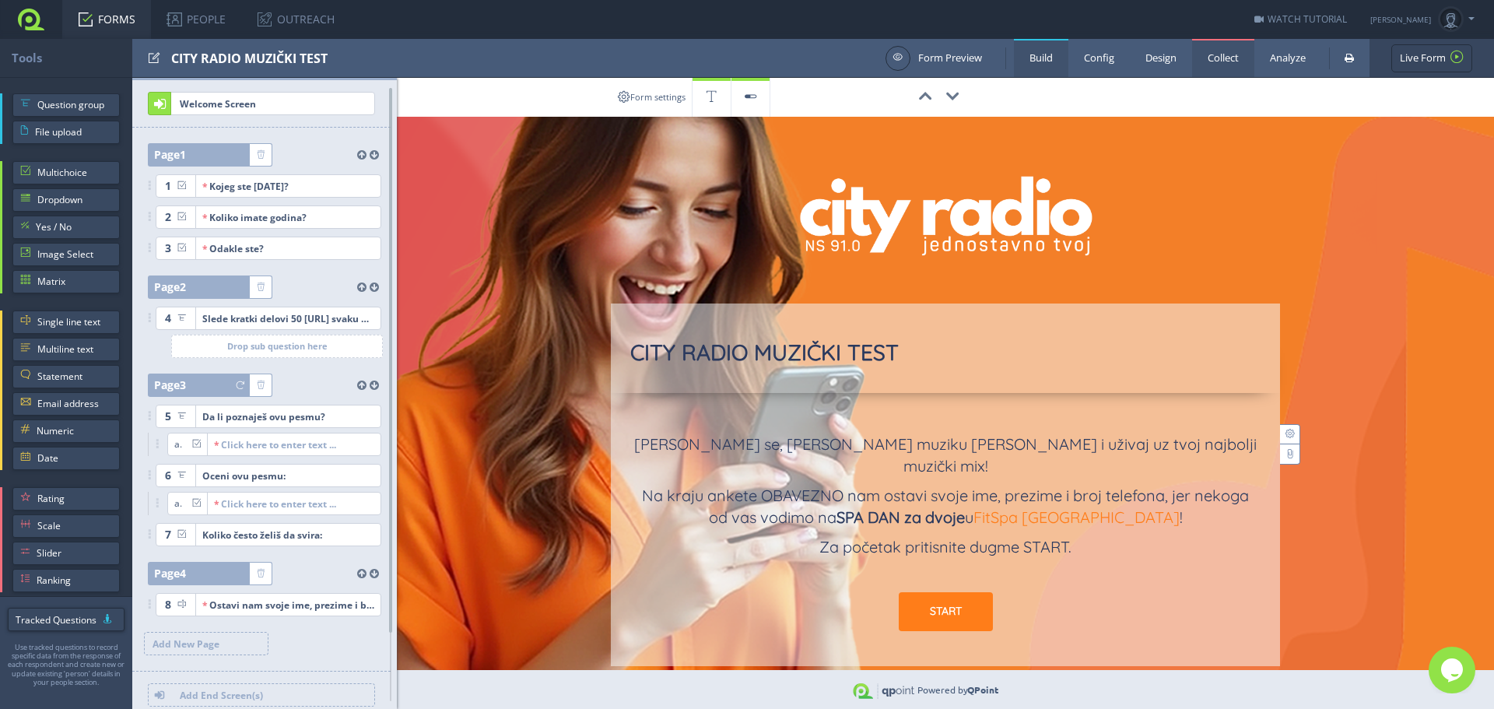
click at [1224, 65] on link "Collect" at bounding box center [1223, 58] width 62 height 38
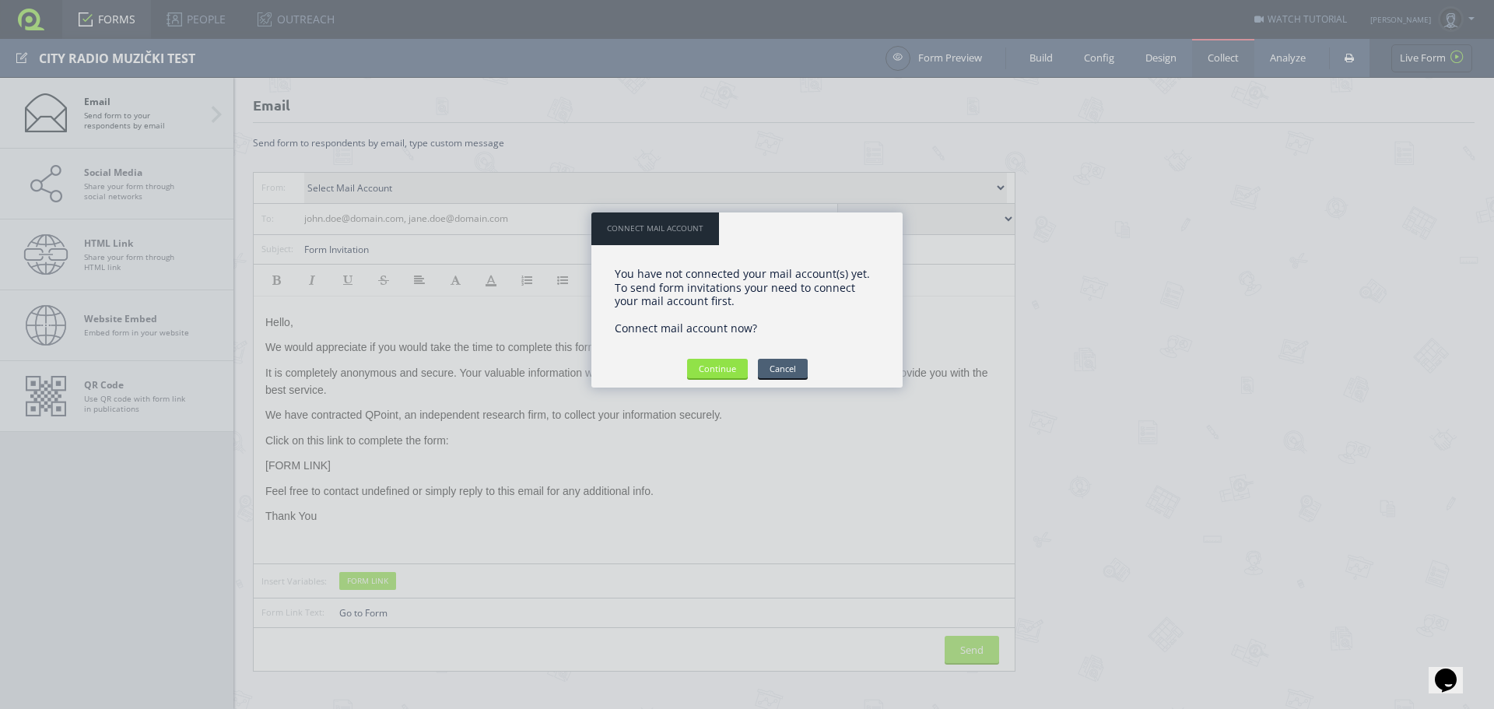
click at [789, 364] on input "Cancel" at bounding box center [783, 368] width 50 height 19
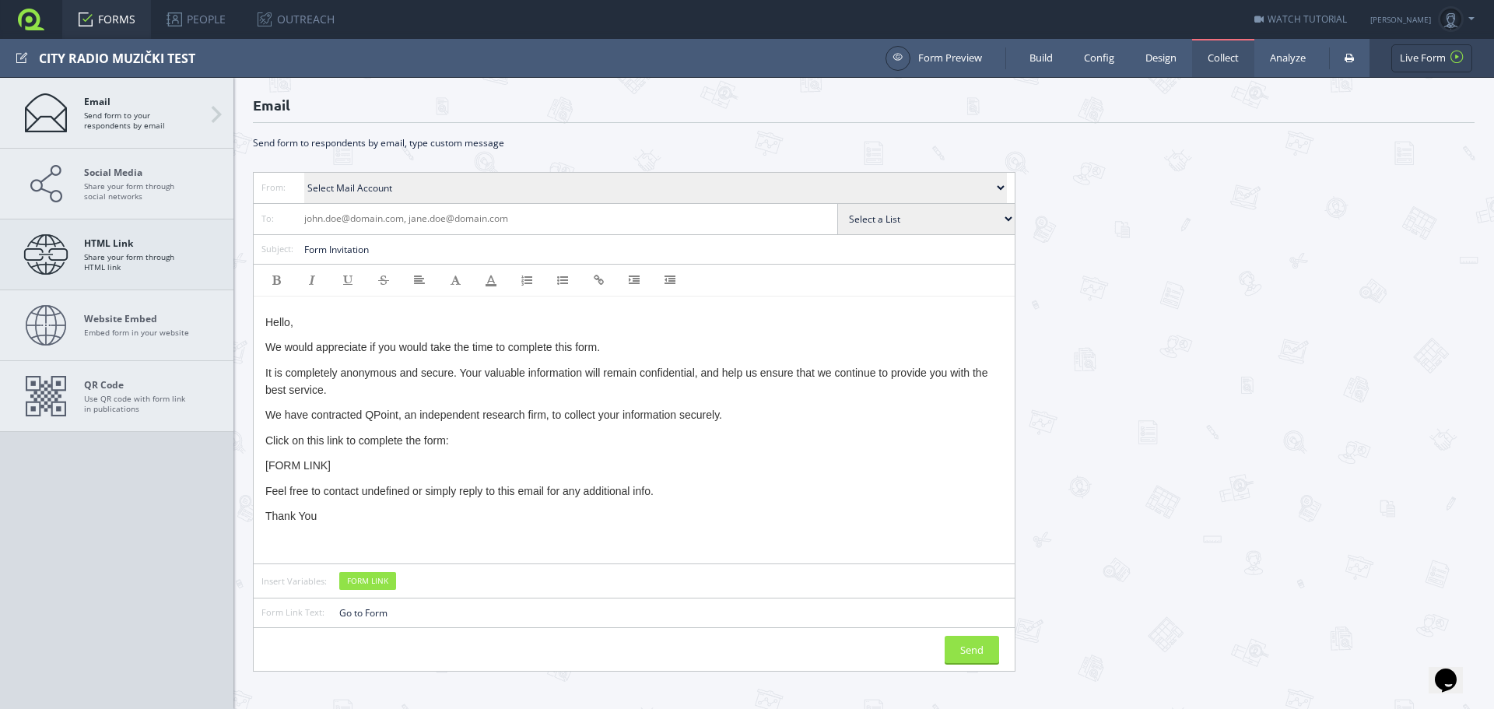
click at [154, 245] on strong "HTML Link" at bounding box center [138, 243] width 109 height 12
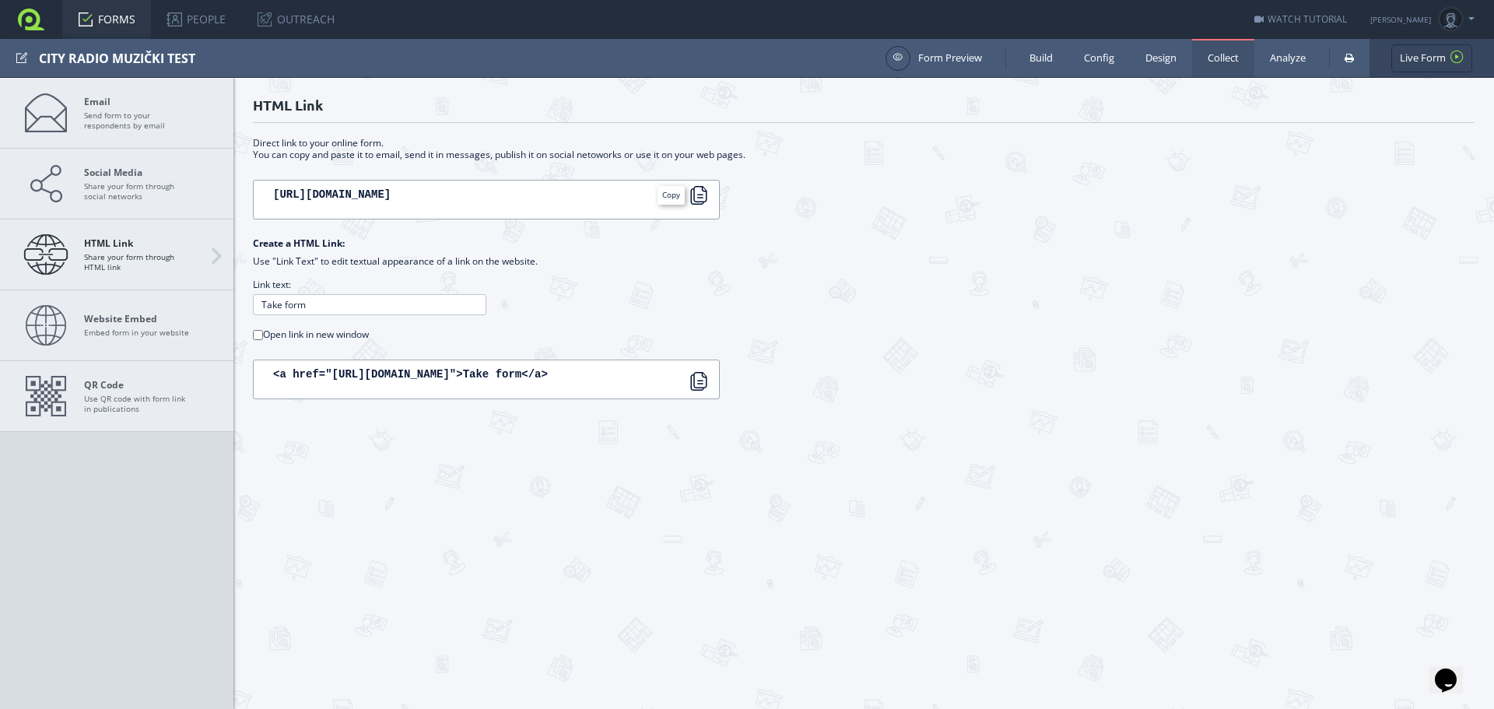
click at [697, 194] on div at bounding box center [698, 195] width 19 height 19
